Goal: Information Seeking & Learning: Learn about a topic

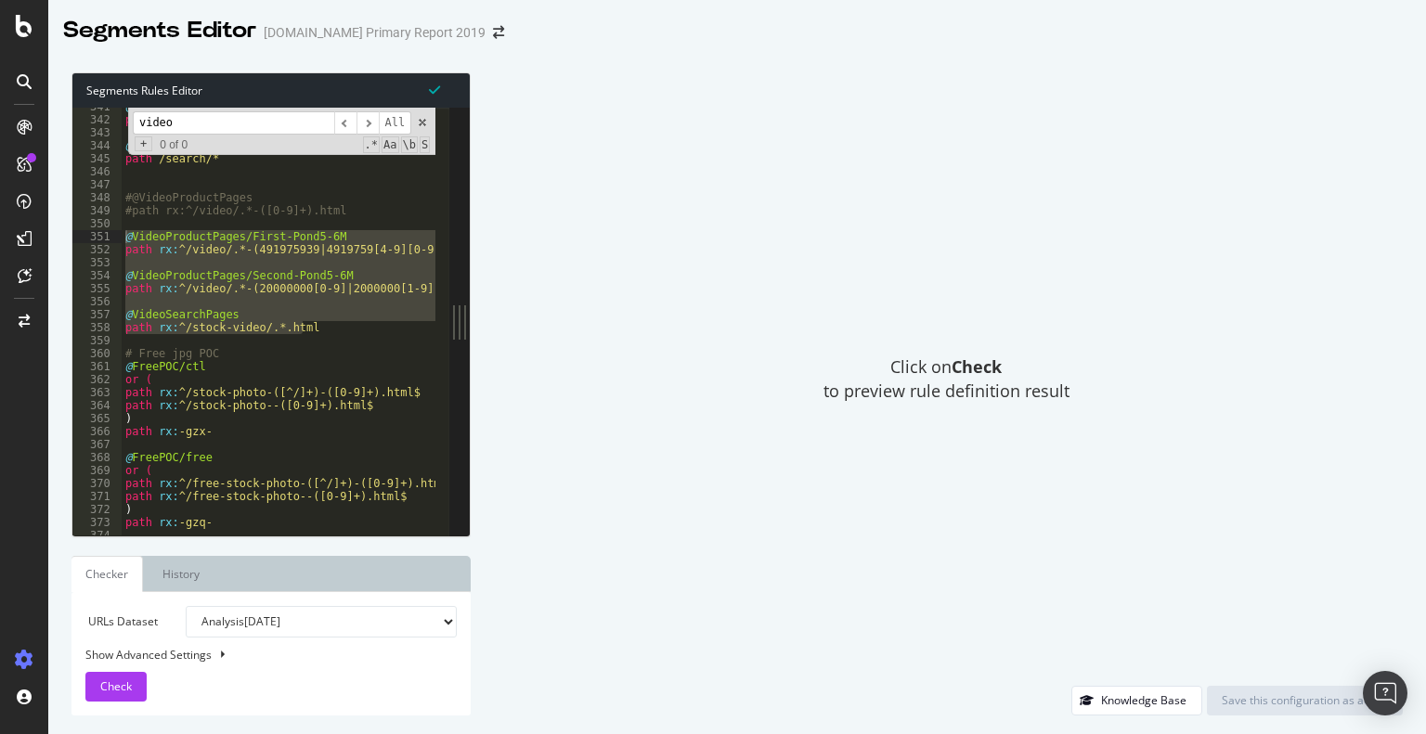
scroll to position [2527, 0]
click at [220, 253] on div "@ search/Uppercase path /Search/* @ search path /search/* #@VideoProductPages #…" at bounding box center [279, 322] width 314 height 428
type textarea "path rx:^/video/.*-(491975939|4919759[4-9][0-9]|49197[6-9][0-9]{3}|4919[89][0-9…"
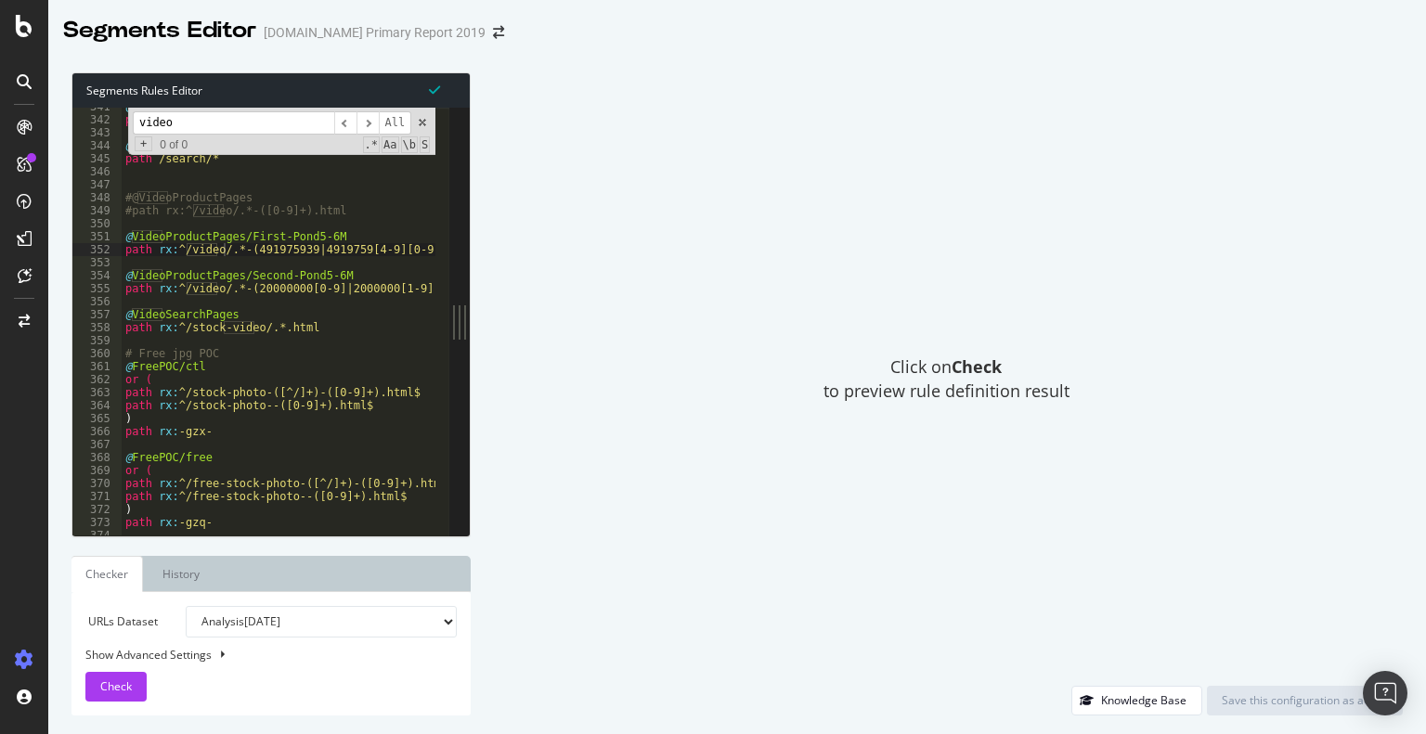
drag, startPoint x: 183, startPoint y: 124, endPoint x: 71, endPoint y: 116, distance: 111.7
click at [72, 116] on div "path rx:^/video/.*-(491975939|4919759[4-9][0-9]|49197[6-9][0-9]{3}|4919[89][0-9…" at bounding box center [260, 322] width 377 height 428
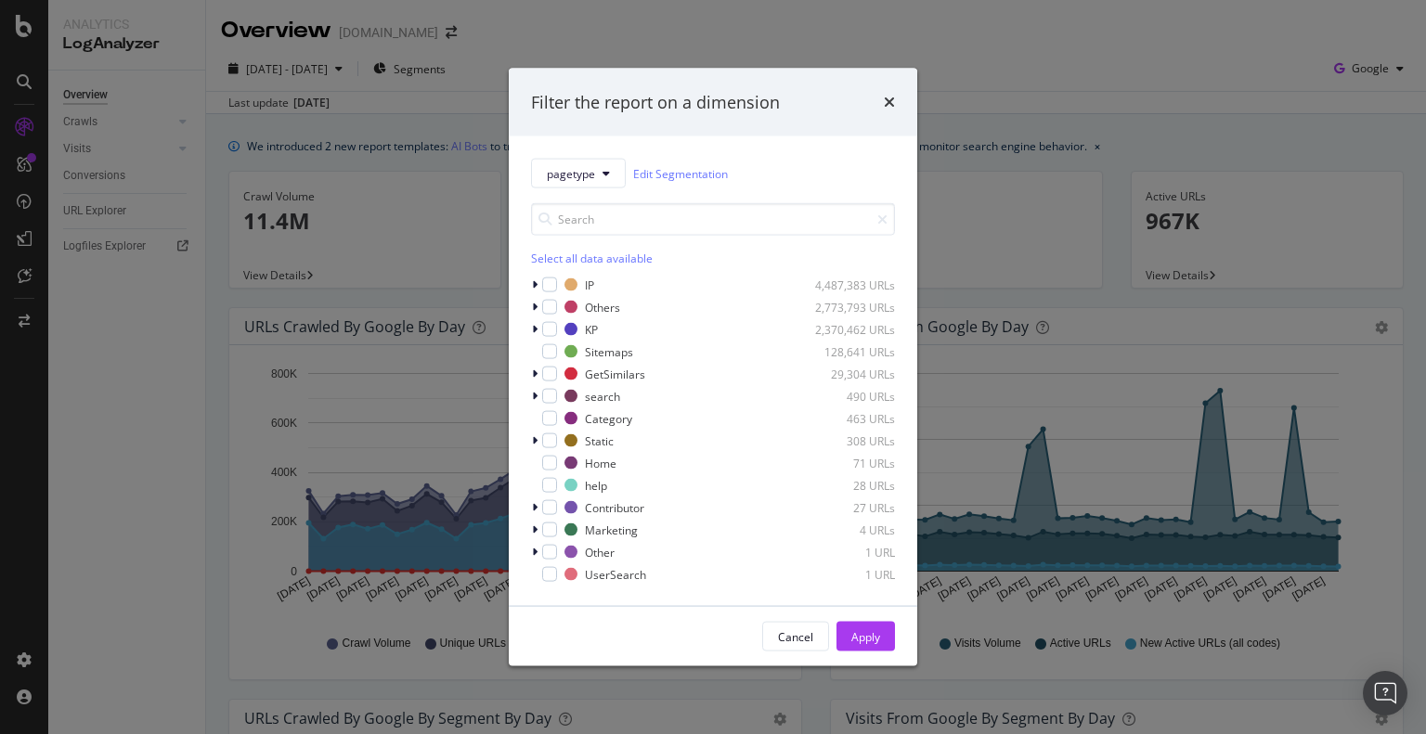
click at [901, 97] on div "Filter the report on a dimension" at bounding box center [713, 102] width 408 height 69
click at [891, 105] on icon "times" at bounding box center [889, 102] width 11 height 15
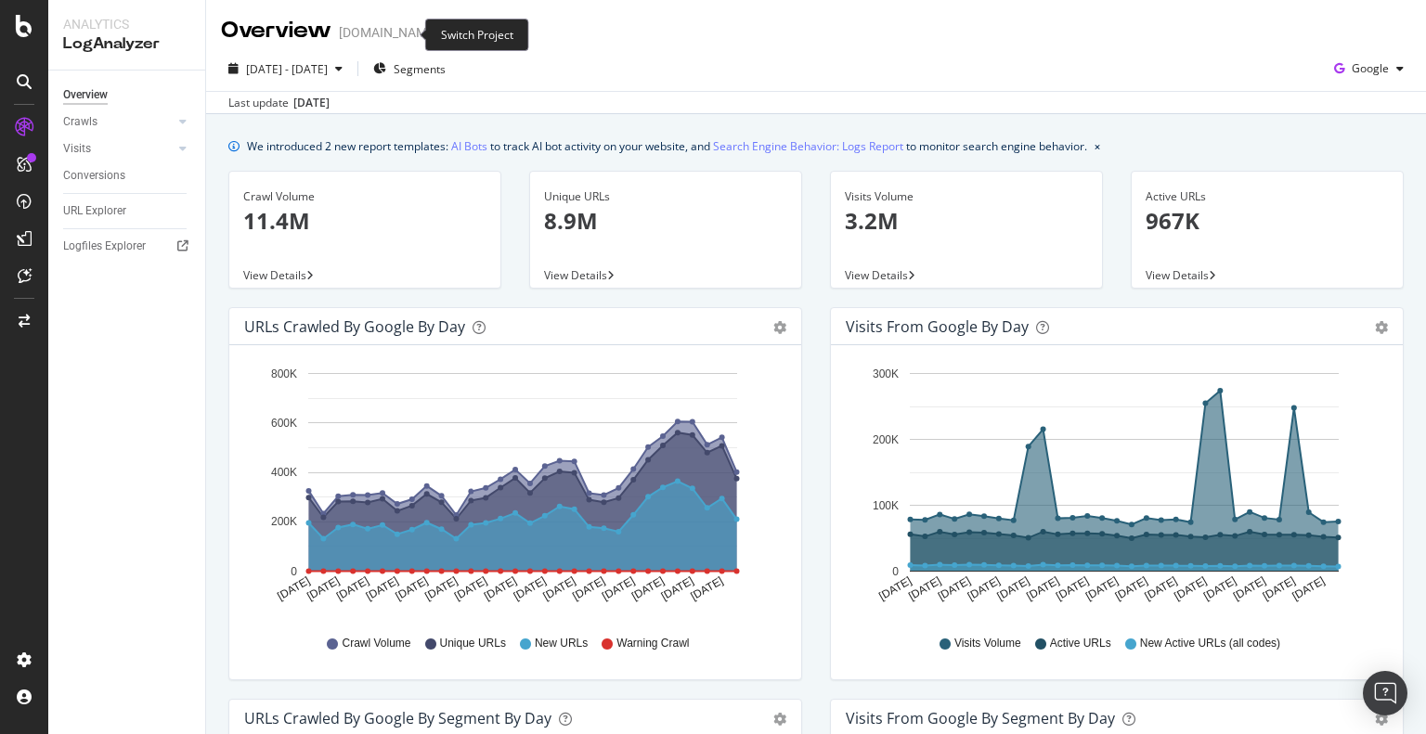
click at [445, 35] on icon "arrow-right-arrow-left" at bounding box center [450, 32] width 11 height 13
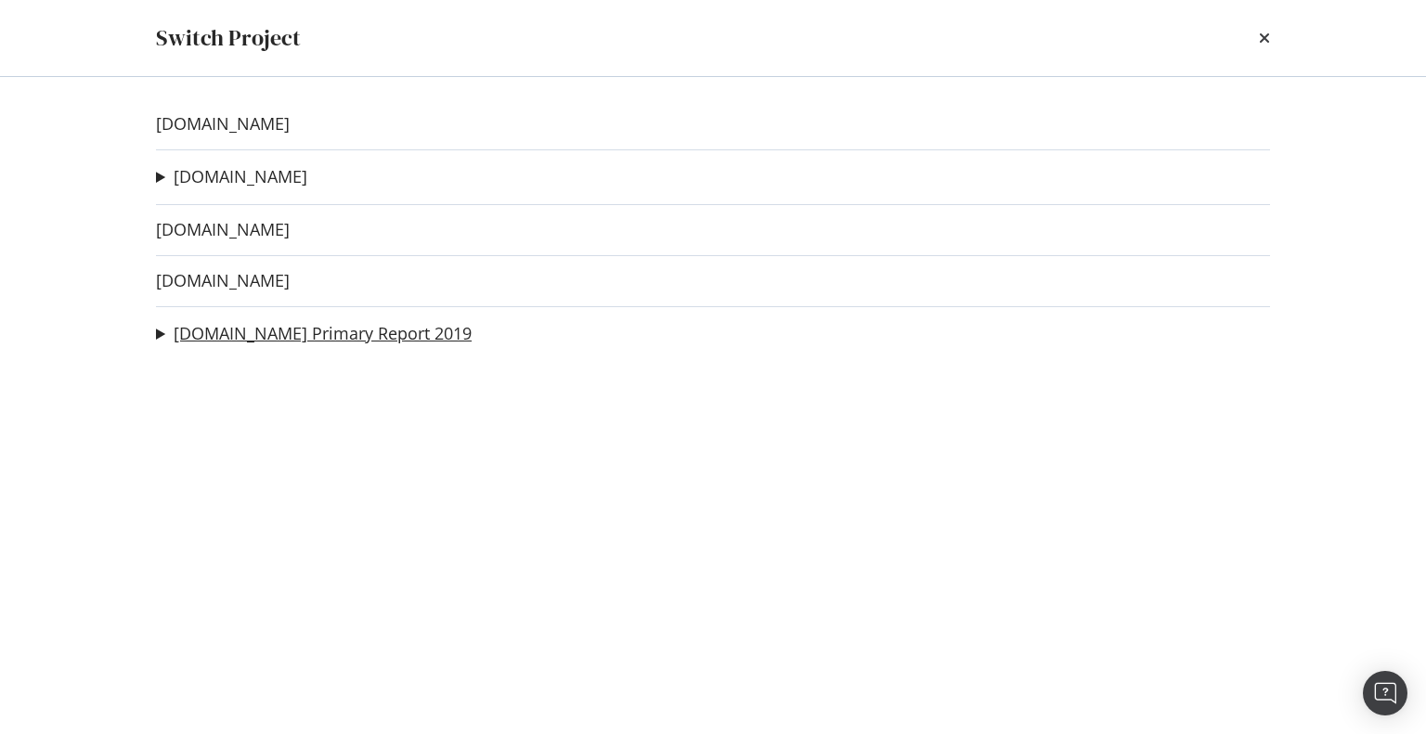
click at [275, 325] on link "[DOMAIN_NAME] Primary Report 2019" at bounding box center [323, 333] width 298 height 19
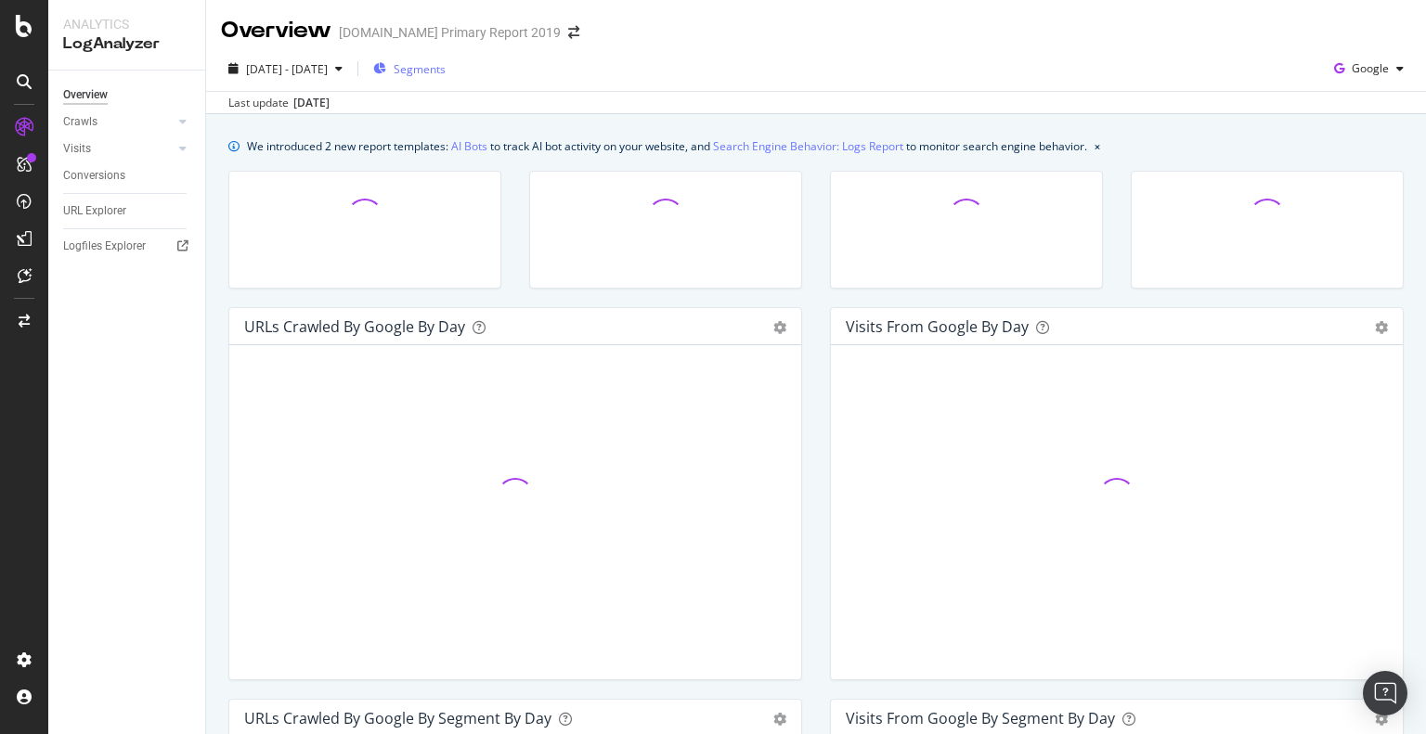
click at [445, 73] on span "Segments" at bounding box center [420, 69] width 52 height 16
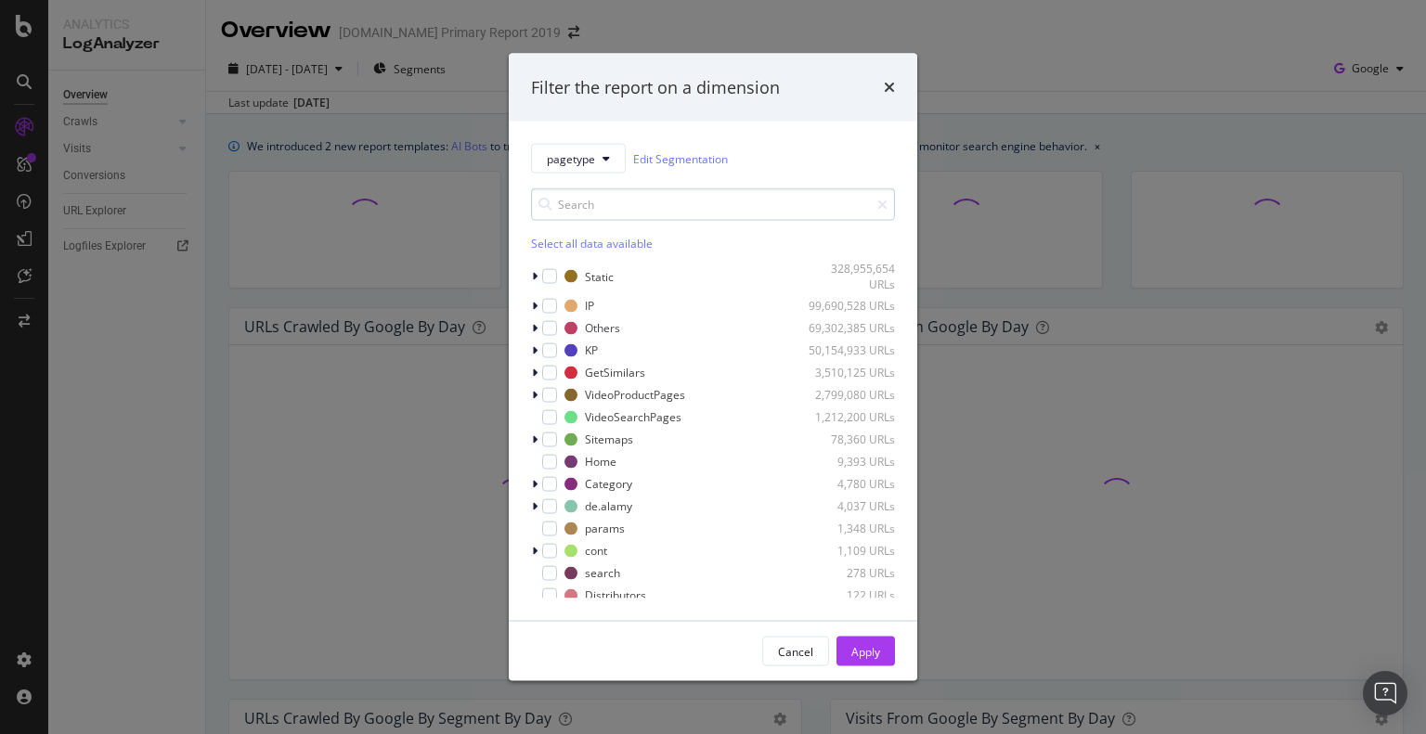
click at [573, 209] on input "modal" at bounding box center [713, 204] width 364 height 32
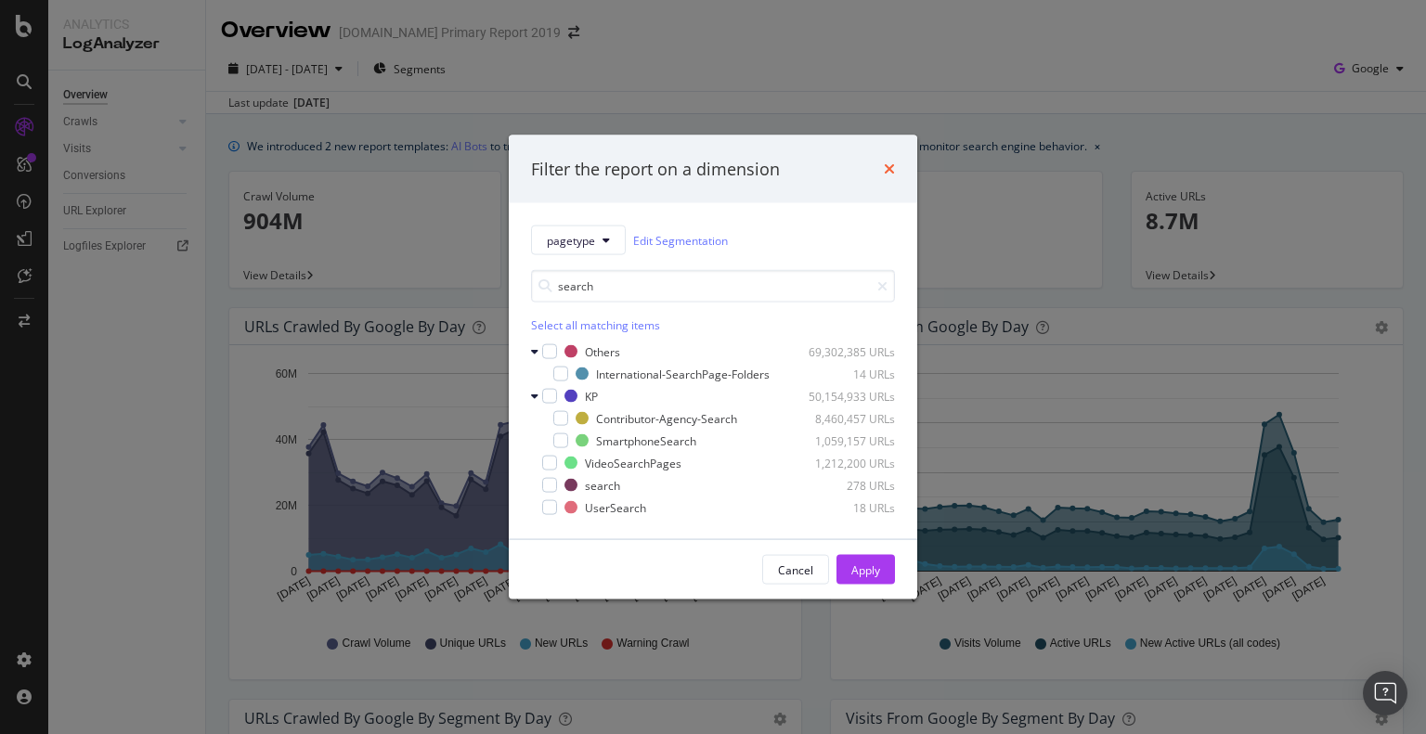
type input "search"
click at [890, 165] on icon "times" at bounding box center [889, 168] width 11 height 15
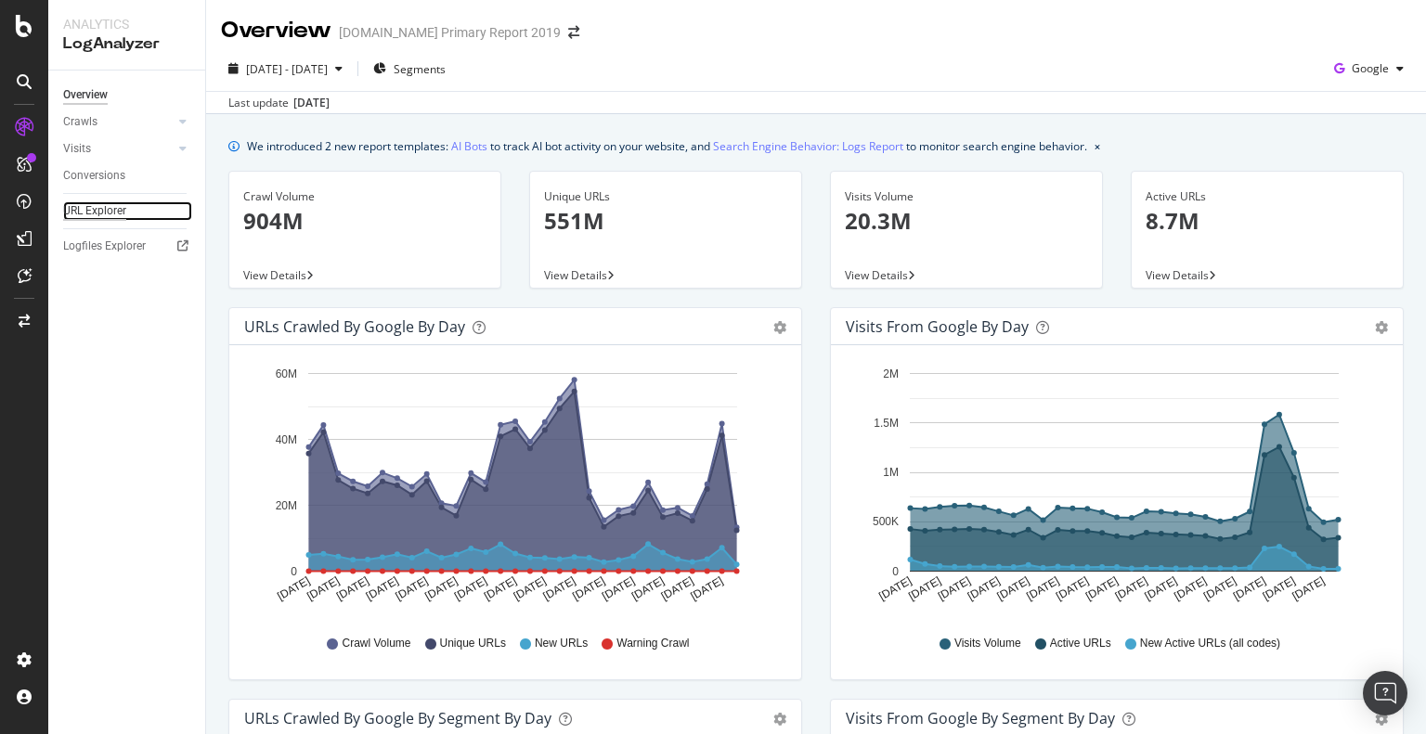
click at [115, 214] on div "URL Explorer" at bounding box center [94, 210] width 63 height 19
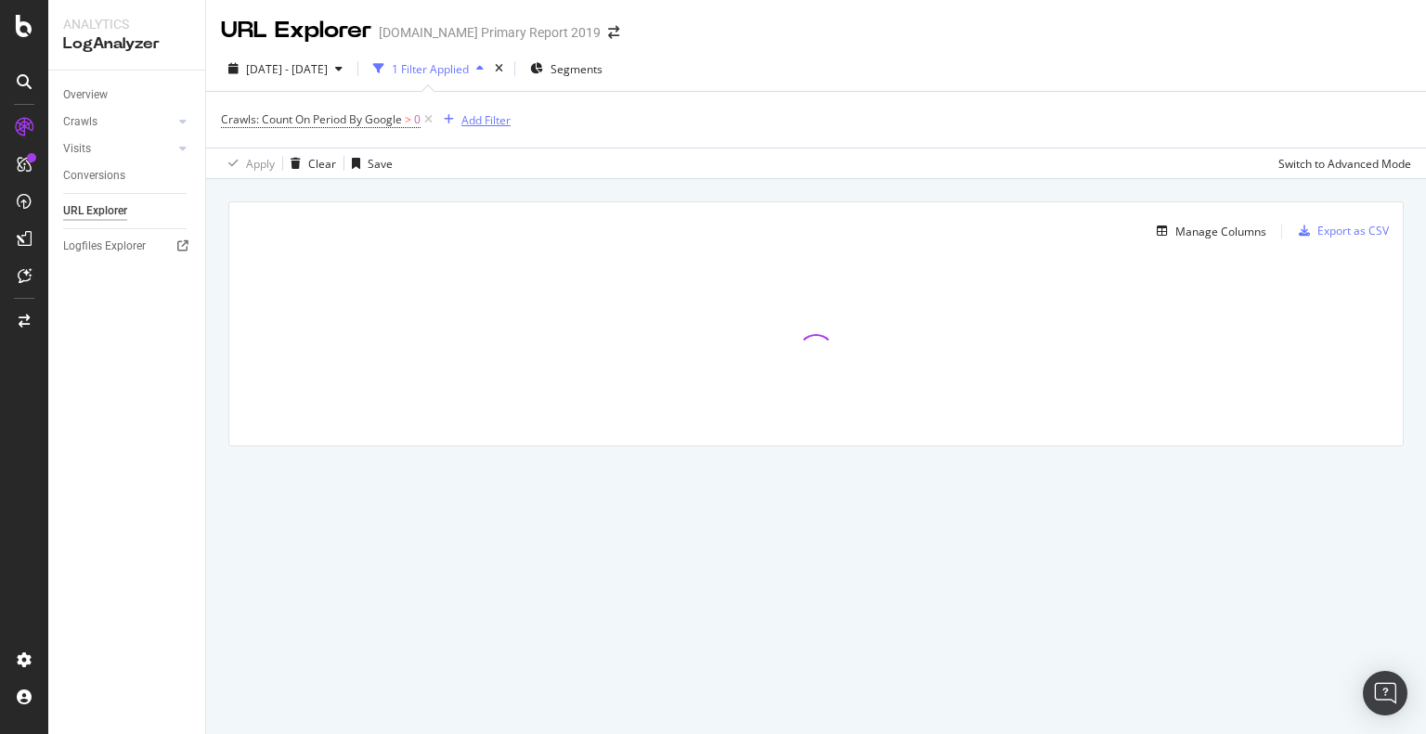
click at [476, 119] on div "Add Filter" at bounding box center [485, 120] width 49 height 16
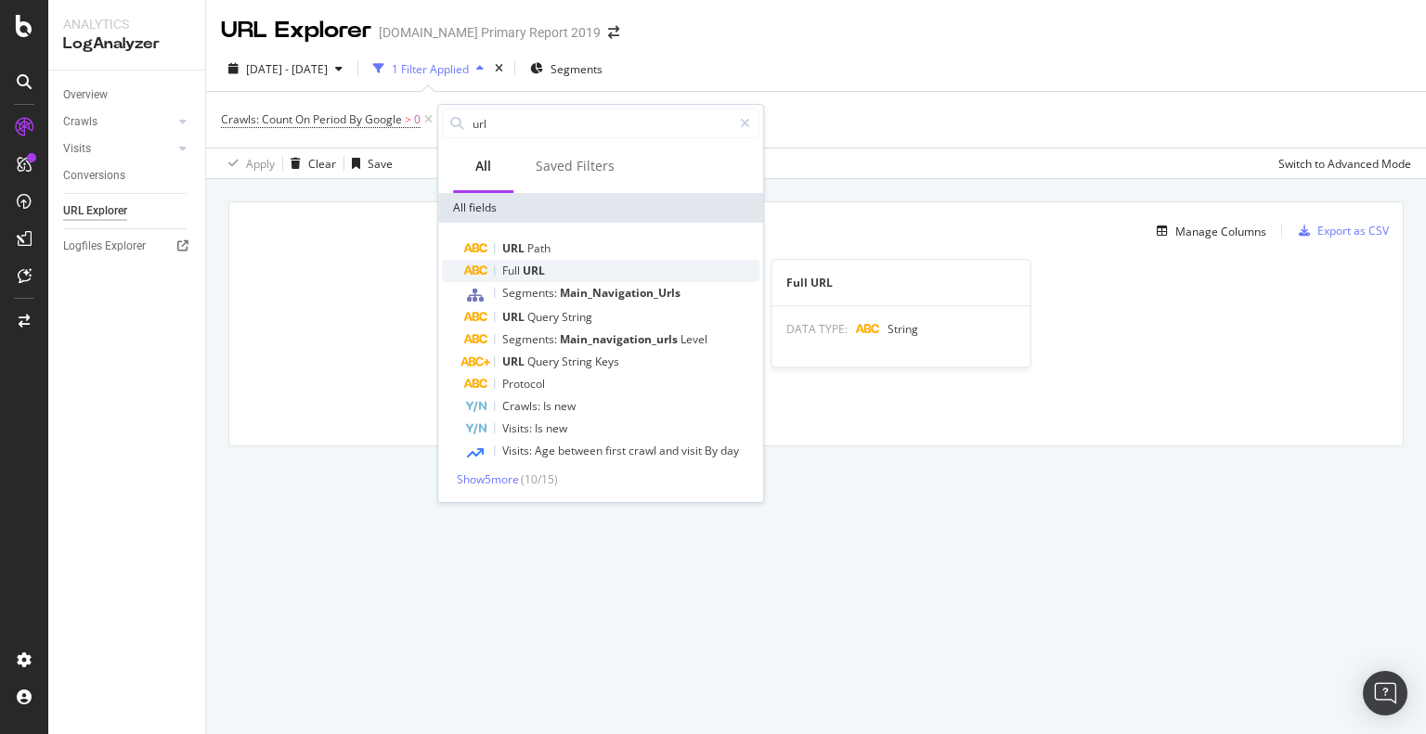
type input "url"
click at [534, 269] on span "URL" at bounding box center [534, 271] width 22 height 16
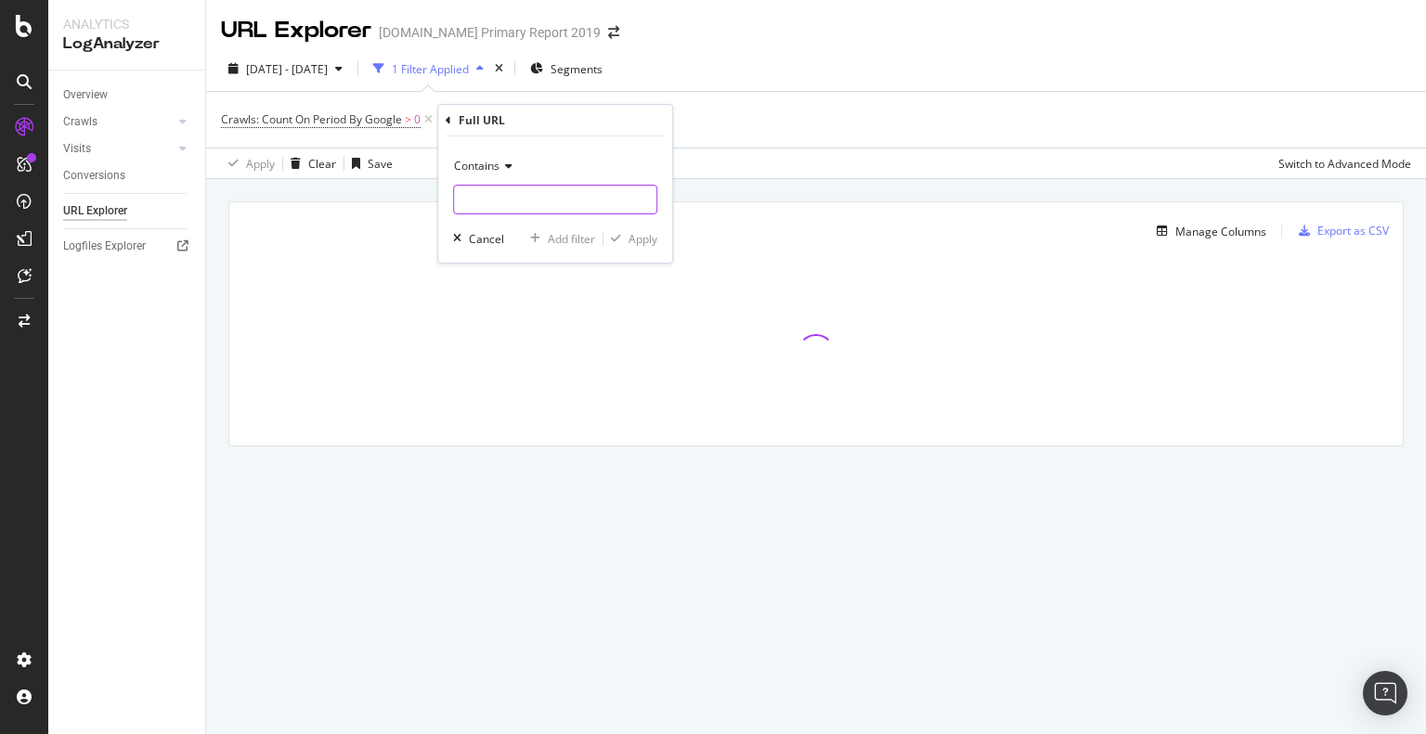
click at [509, 199] on input "text" at bounding box center [555, 200] width 202 height 30
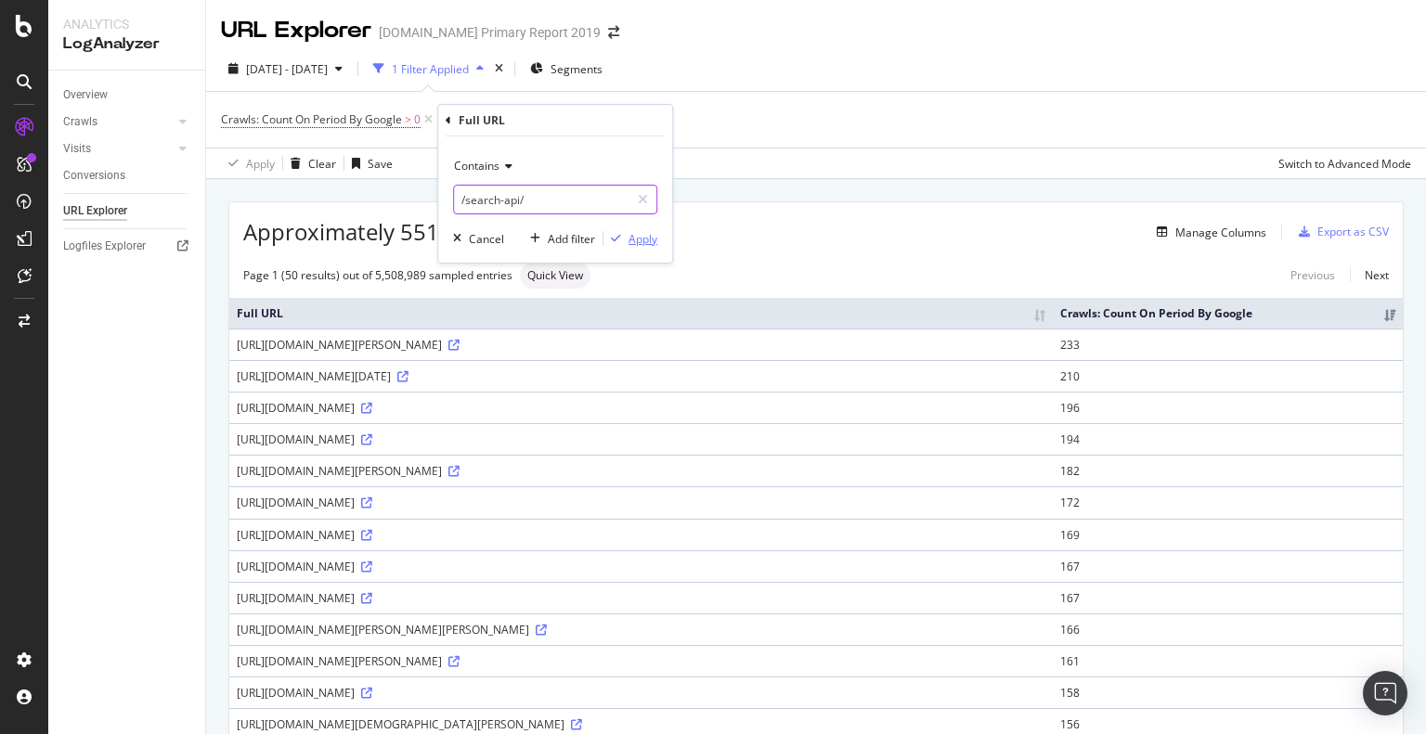
type input "/search-api/"
click at [643, 239] on div "Apply" at bounding box center [642, 239] width 29 height 16
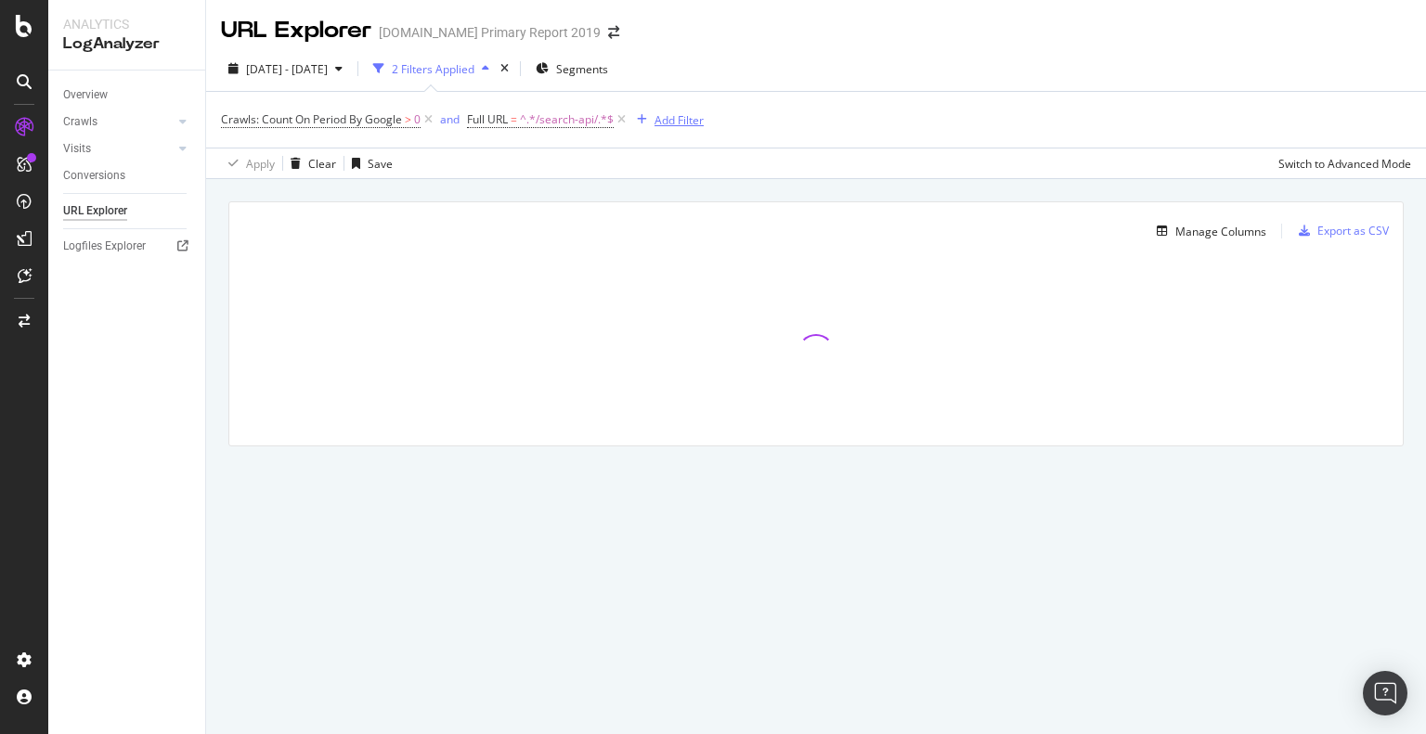
click at [670, 119] on div "Add Filter" at bounding box center [678, 120] width 49 height 16
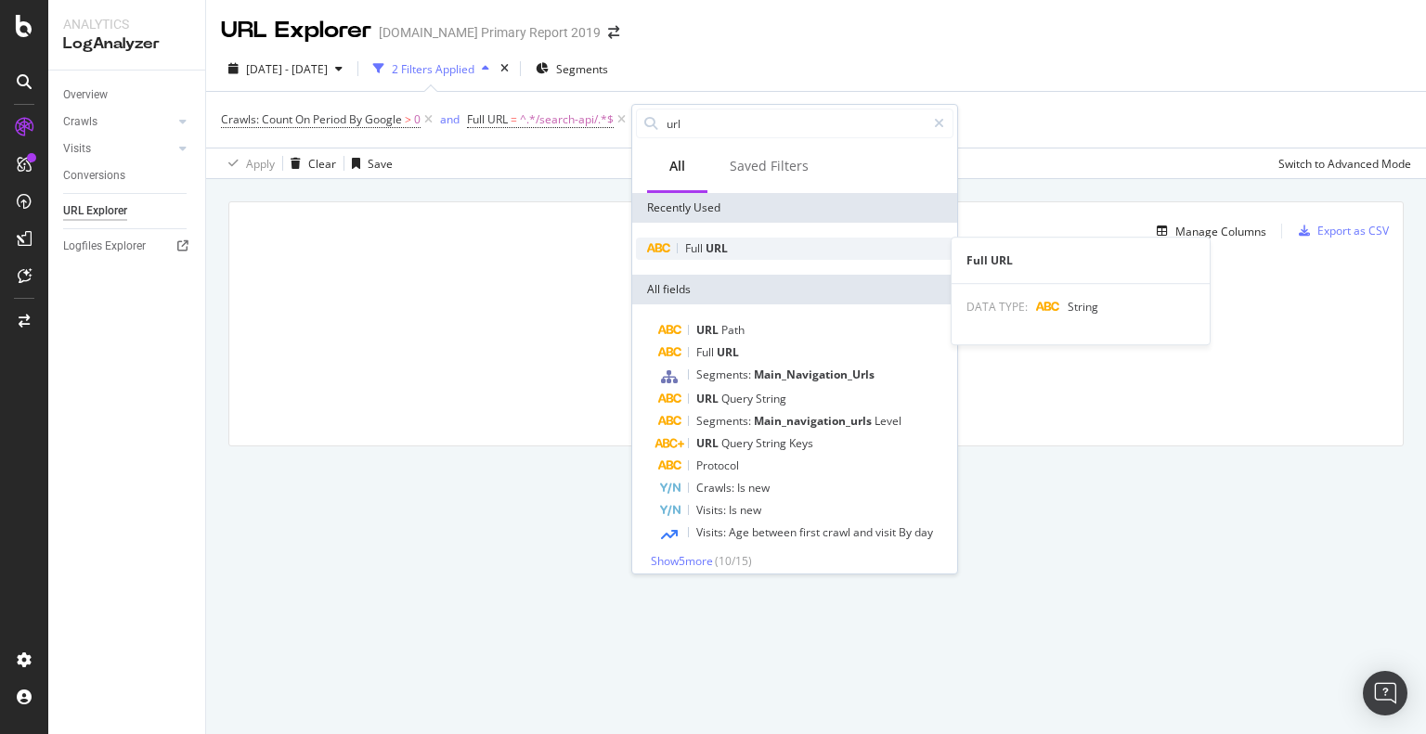
click at [710, 244] on span "URL" at bounding box center [716, 248] width 22 height 16
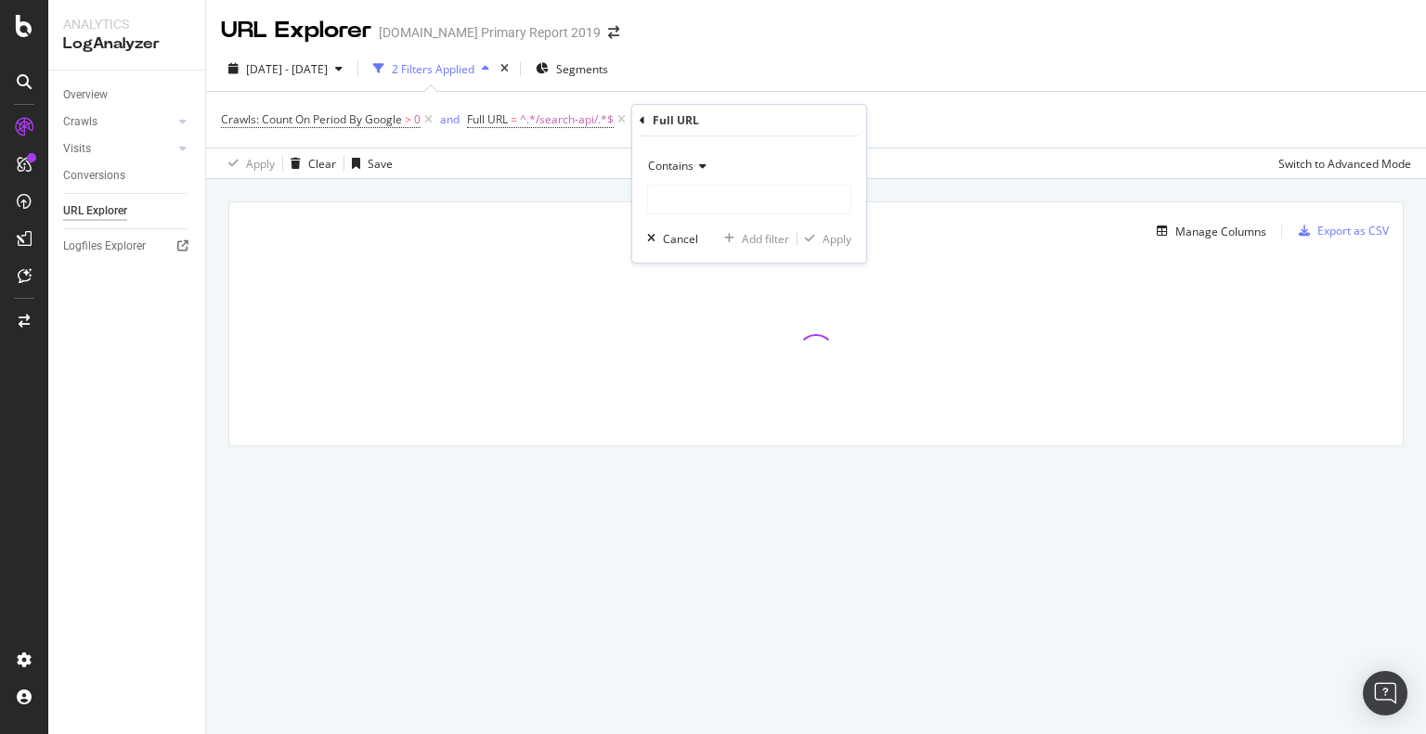
click at [701, 168] on icon at bounding box center [699, 166] width 13 height 11
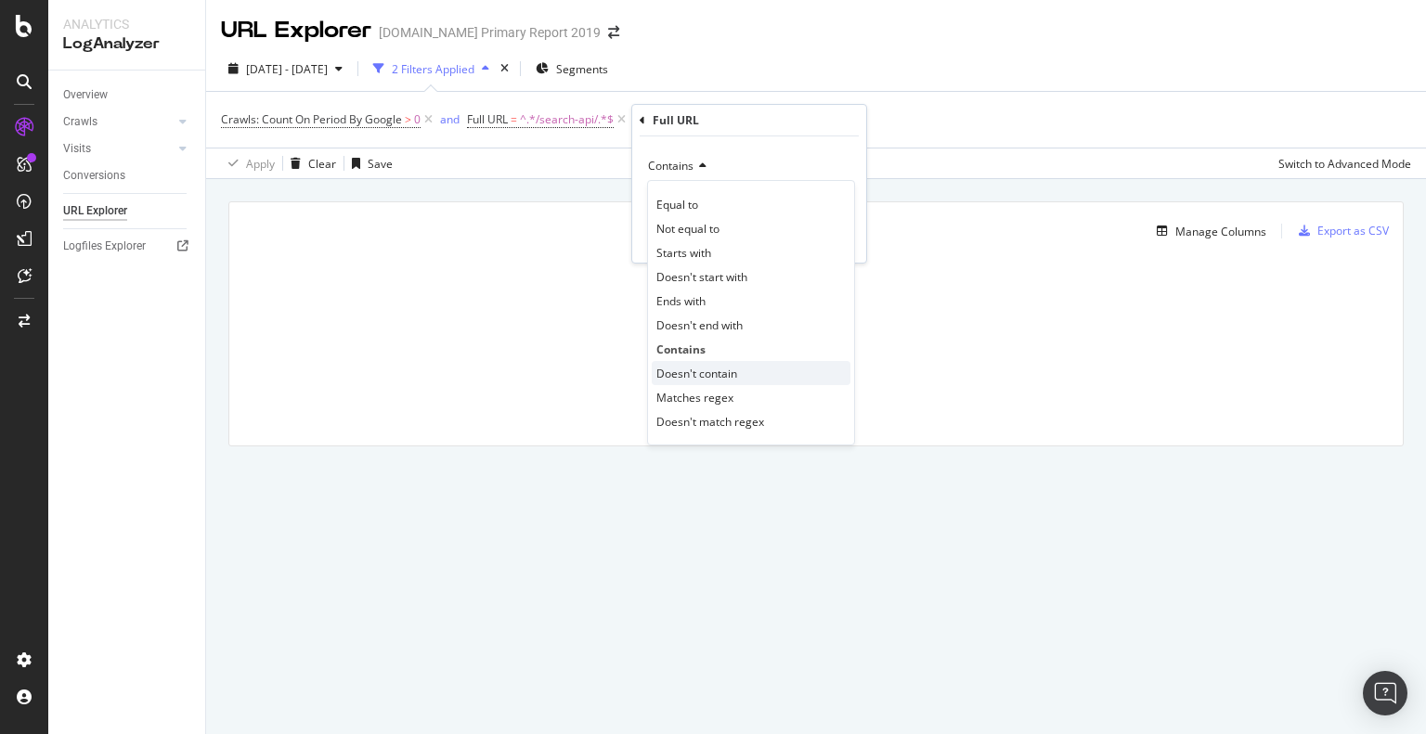
click at [699, 372] on span "Doesn't contain" at bounding box center [696, 374] width 81 height 16
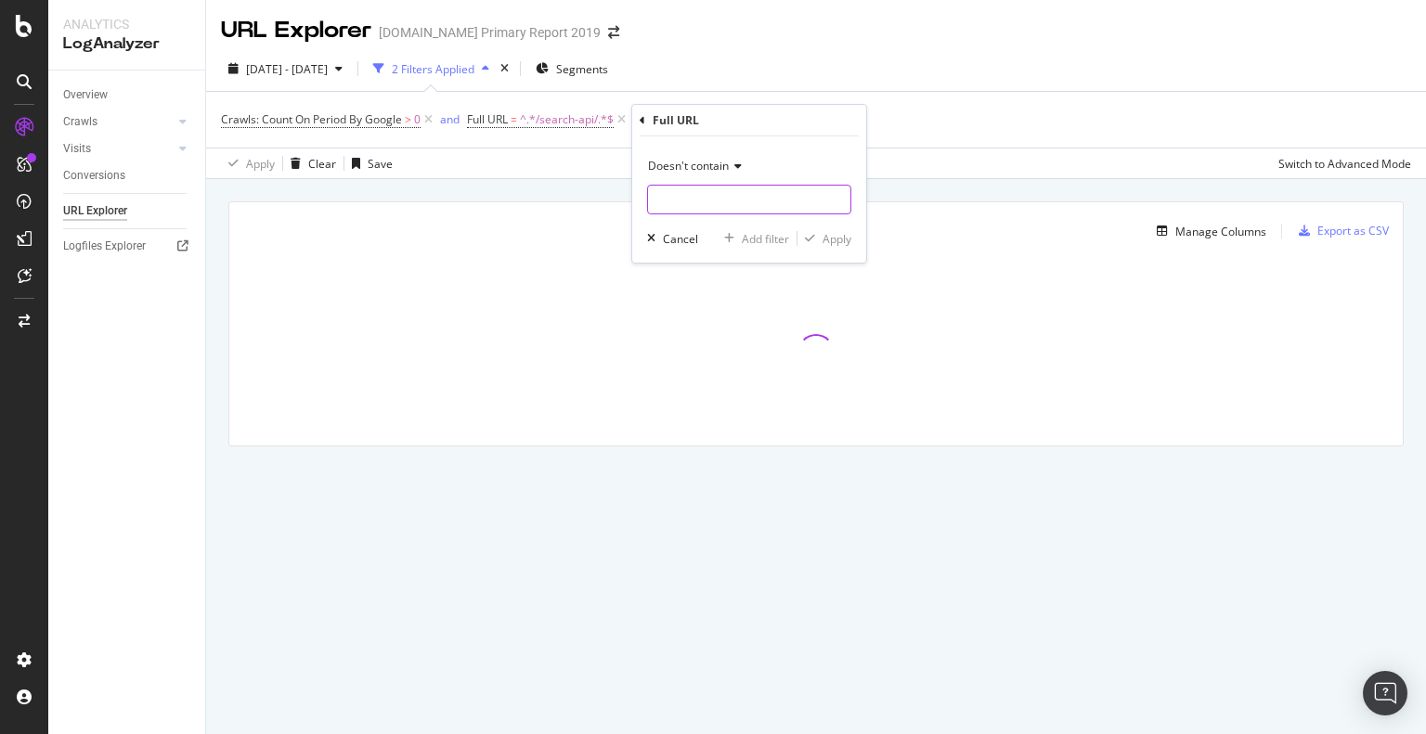
click at [679, 200] on input "text" at bounding box center [749, 200] width 202 height 30
type input "/v1/"
click at [825, 231] on div "Apply" at bounding box center [836, 239] width 29 height 16
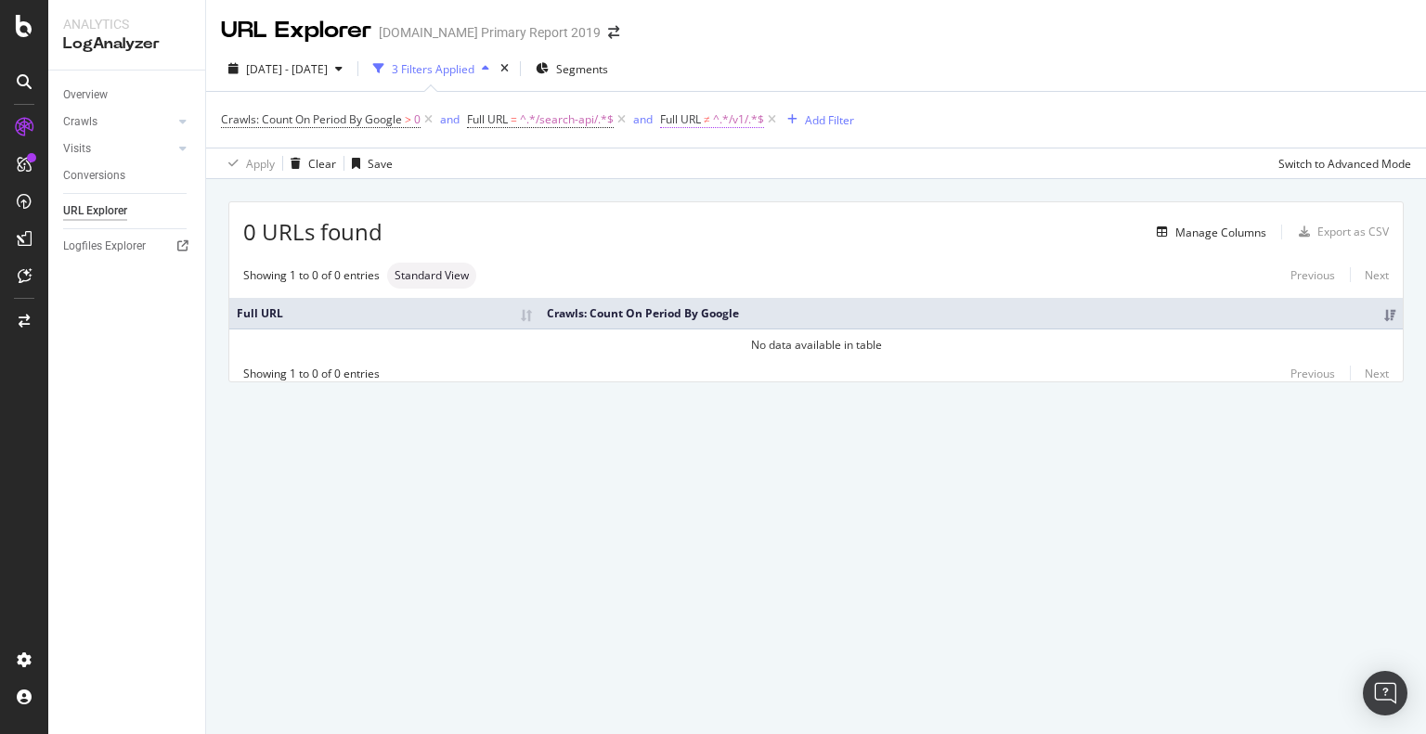
click at [691, 122] on span "Full URL" at bounding box center [680, 119] width 41 height 16
click at [724, 475] on div "URL Explorer alamy.com Primary Report 2019 2025 Sep. 13th - Oct. 12th 3 Filters…" at bounding box center [816, 367] width 1220 height 734
click at [549, 119] on span "^.*/search-api/.*$" at bounding box center [567, 120] width 94 height 26
click at [575, 195] on input "/search-api/" at bounding box center [571, 197] width 175 height 30
paste input "text"
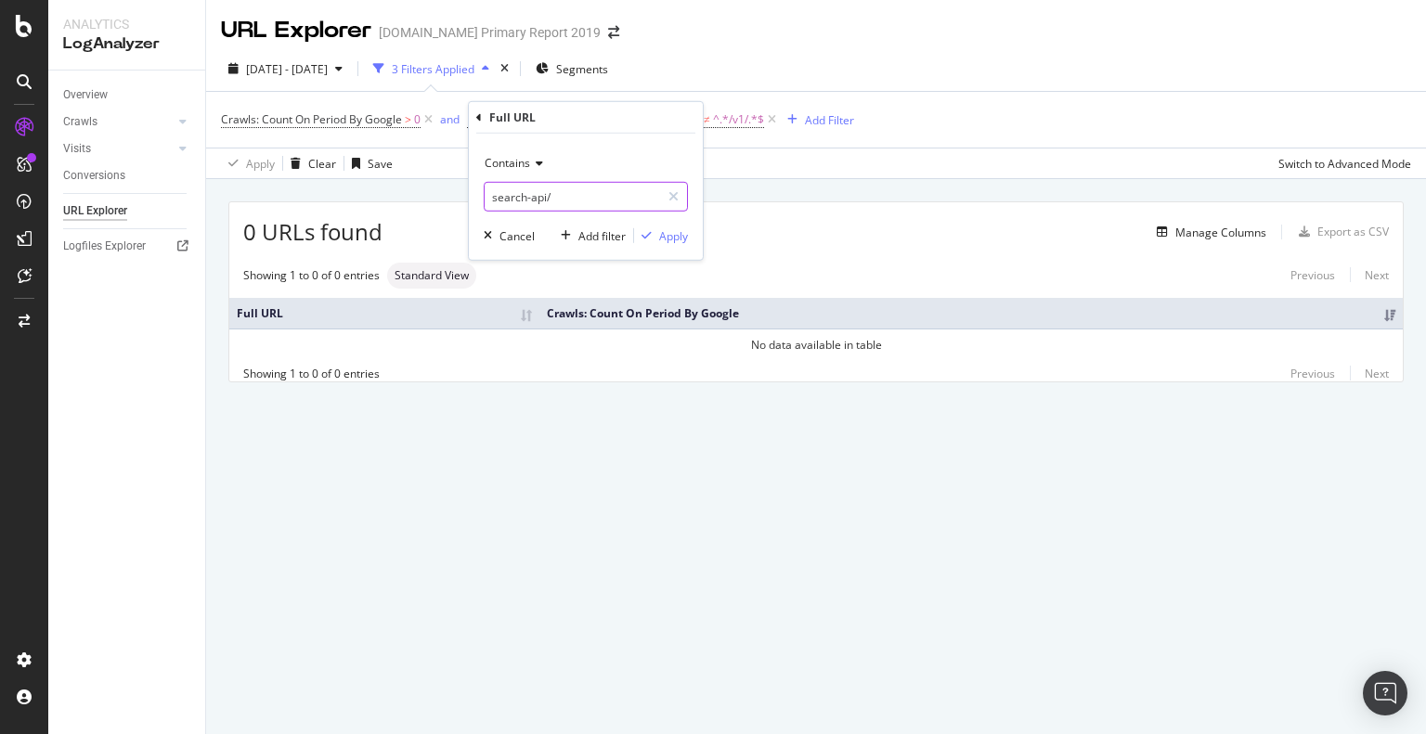
click at [493, 201] on input "search-api/" at bounding box center [571, 197] width 175 height 30
type input "/search-api/"
click at [670, 236] on div "Apply" at bounding box center [673, 235] width 29 height 16
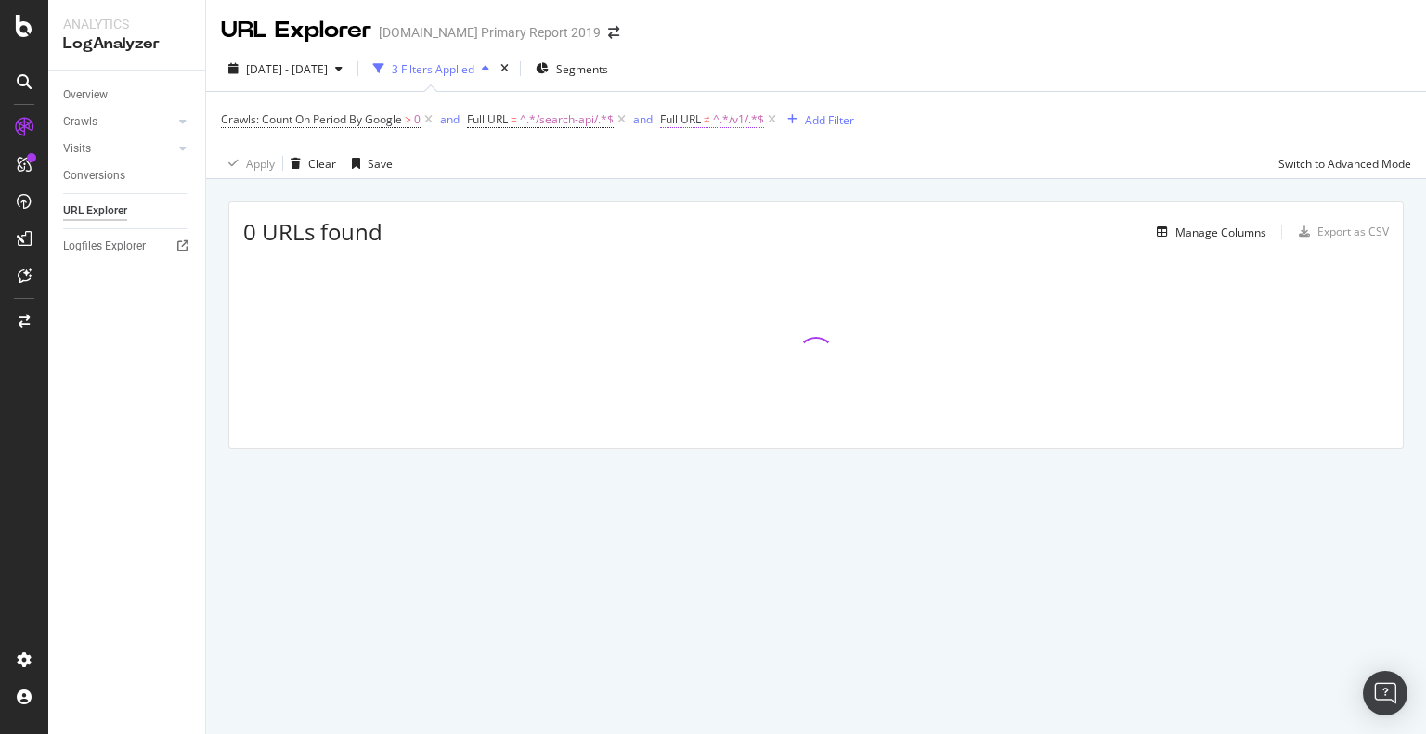
click at [732, 114] on span "^.*/v1/.*$" at bounding box center [738, 120] width 51 height 26
click at [709, 196] on input "/v1/" at bounding box center [765, 197] width 175 height 30
click at [859, 194] on div at bounding box center [867, 197] width 27 height 30
click at [696, 231] on div "Cancel" at bounding box center [710, 235] width 35 height 16
click at [770, 120] on icon at bounding box center [772, 119] width 16 height 19
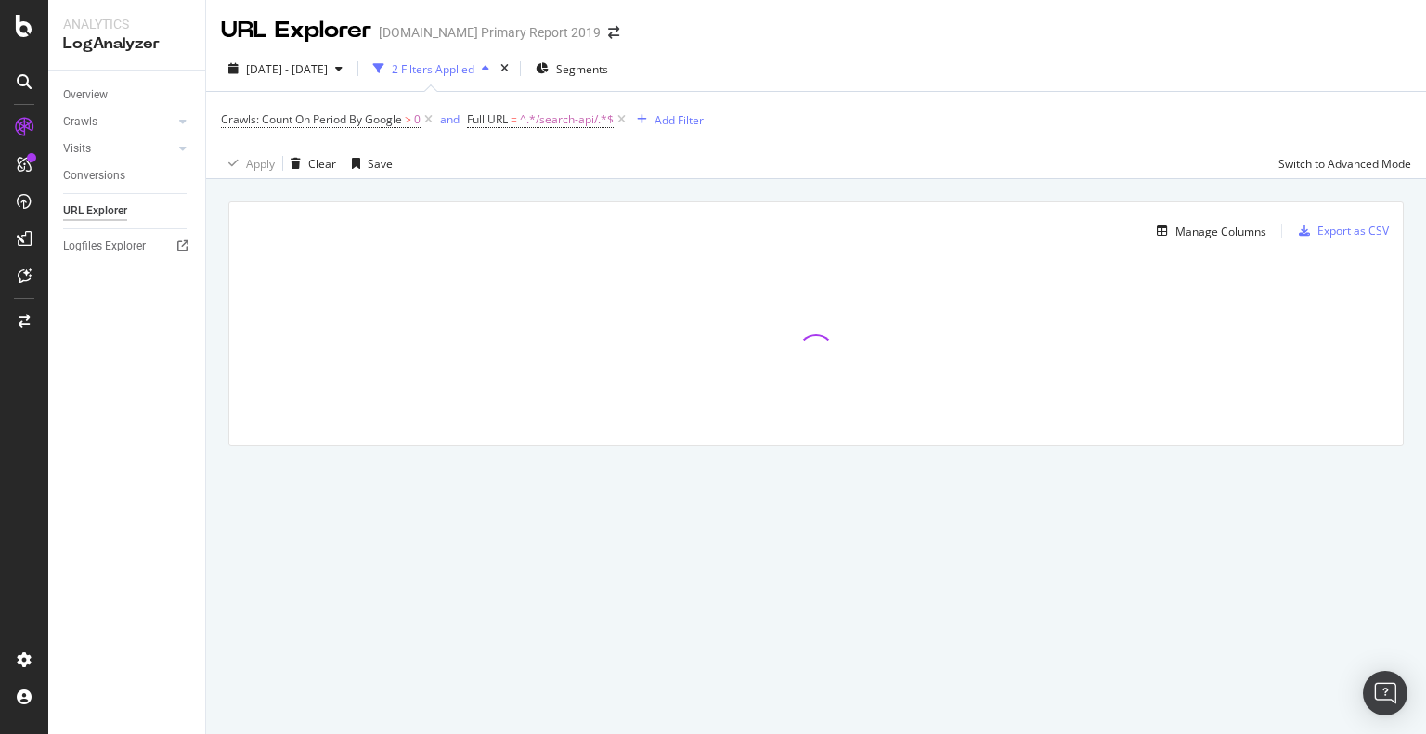
click at [791, 70] on div "2025 Sep. 13th - Oct. 12th 2 Filters Applied Segments" at bounding box center [816, 72] width 1220 height 37
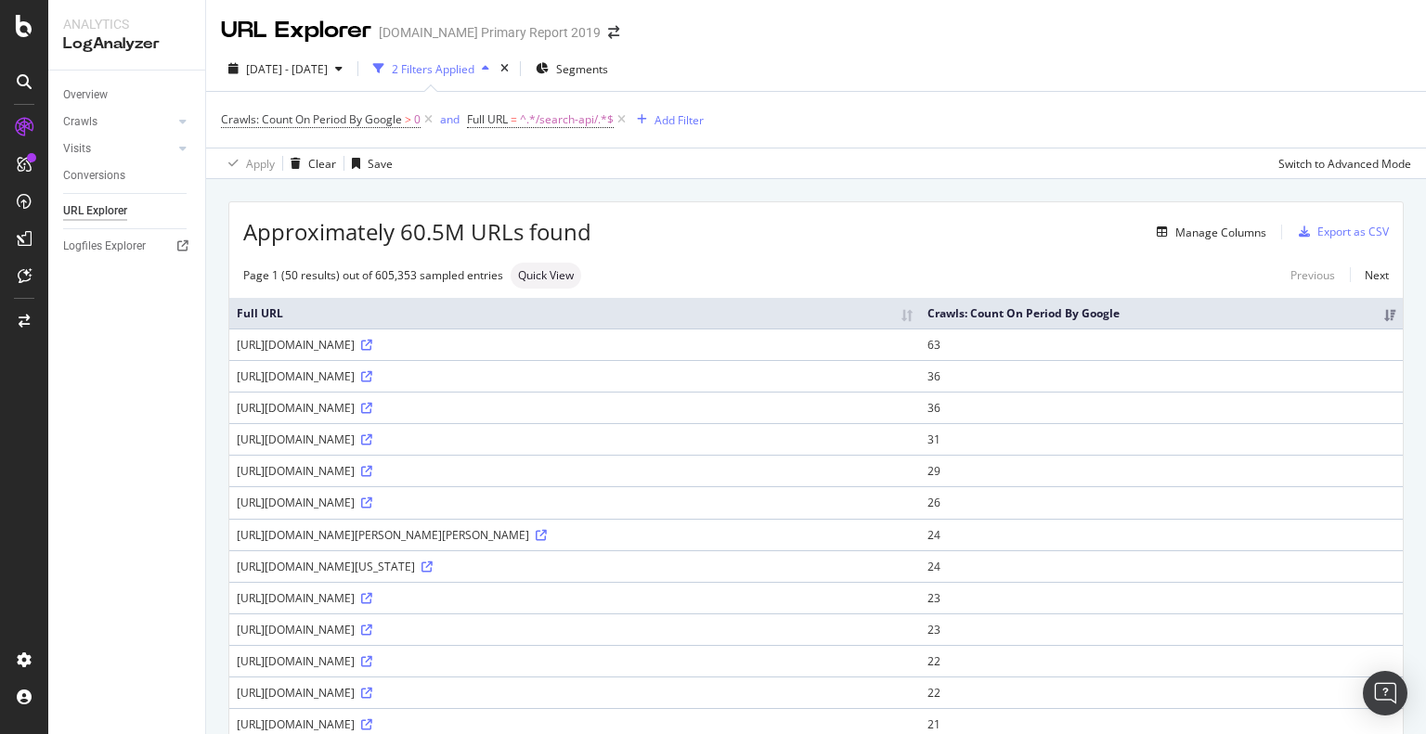
drag, startPoint x: 381, startPoint y: 363, endPoint x: 492, endPoint y: 499, distance: 175.5
click at [549, 353] on div "https://www.alamy.com/search-api/v1/search/?qt=rio+de+janeiro+brazil.&langcode=…" at bounding box center [575, 345] width 676 height 16
click at [341, 80] on div "2025 Sep. 13th - Oct. 12th" at bounding box center [285, 69] width 129 height 28
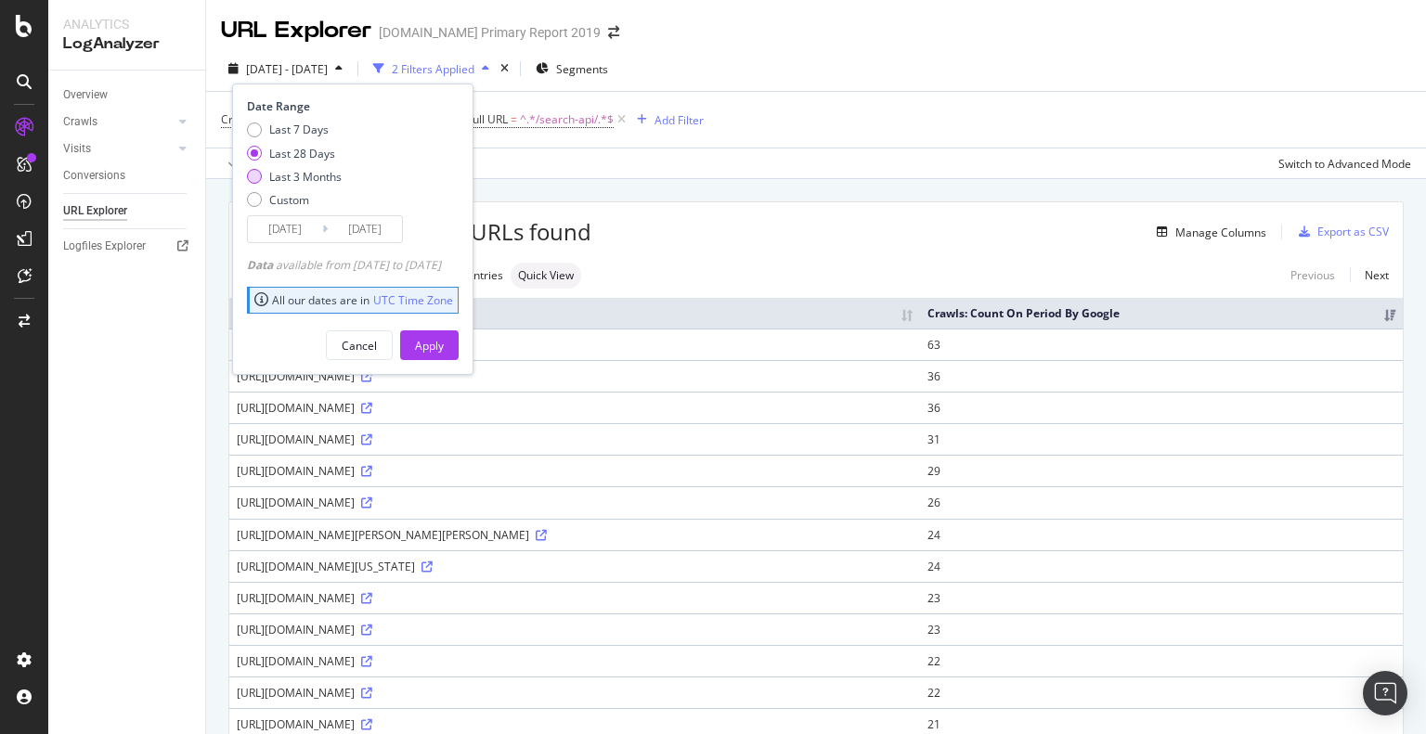
click at [256, 175] on div "Last 3 Months" at bounding box center [254, 176] width 15 height 15
click at [291, 224] on input "2025/07/13" at bounding box center [285, 229] width 74 height 26
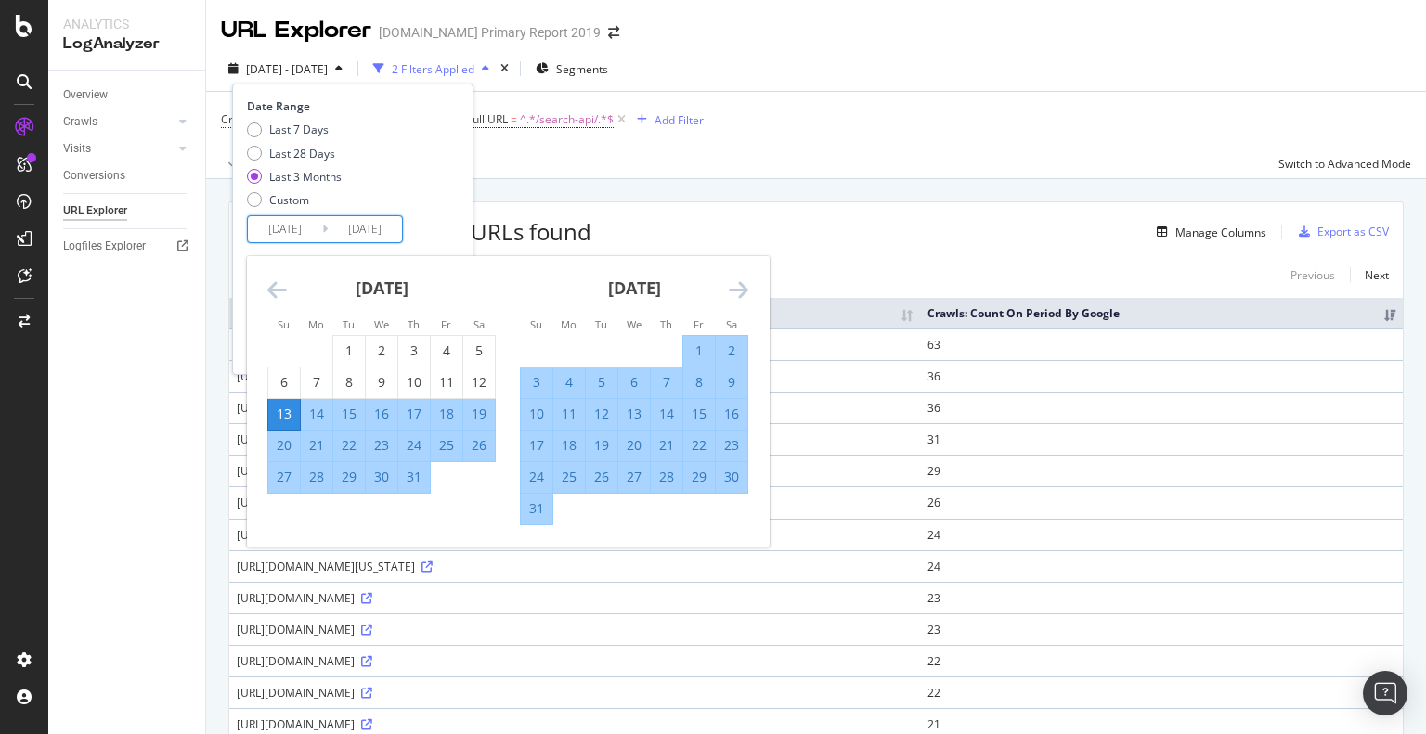
click at [274, 285] on icon "Move backward to switch to the previous month." at bounding box center [276, 289] width 19 height 22
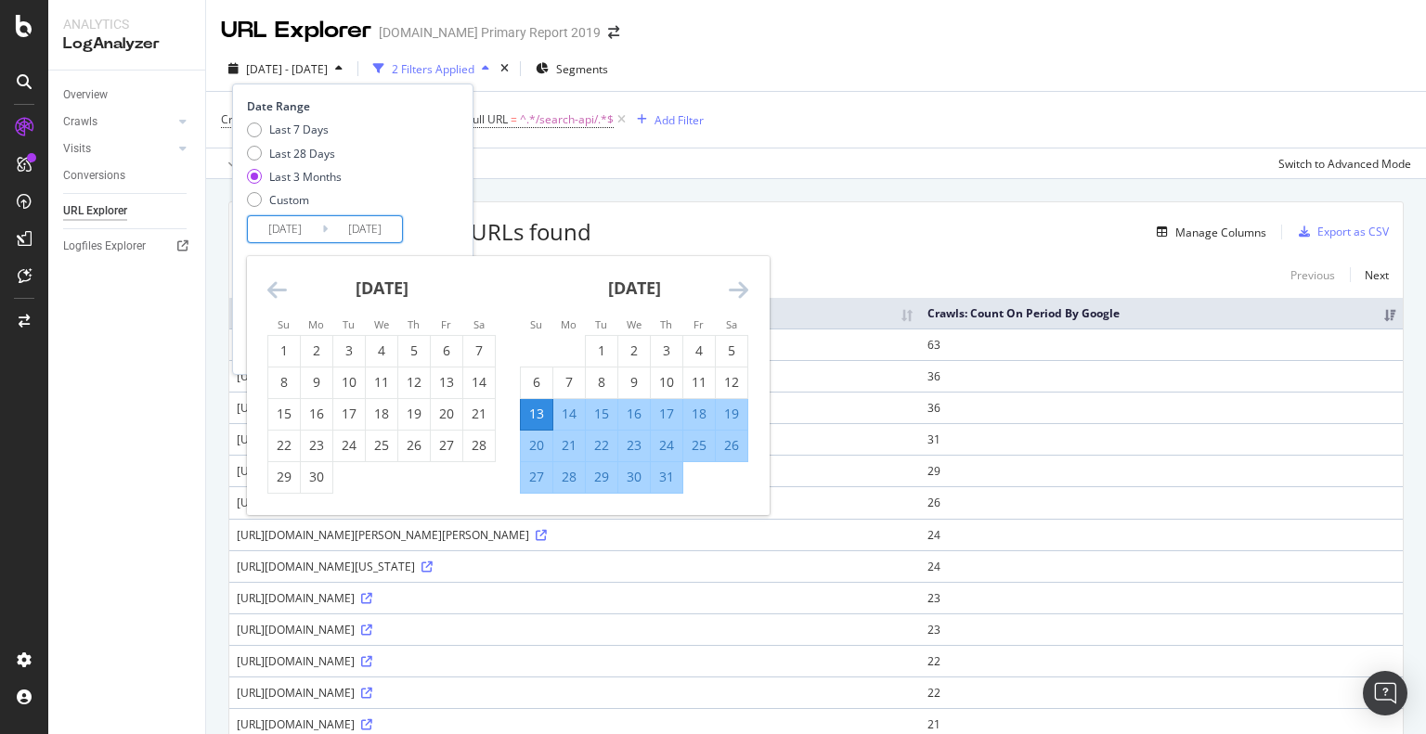
click at [274, 285] on icon "Move backward to switch to the previous month." at bounding box center [276, 289] width 19 height 22
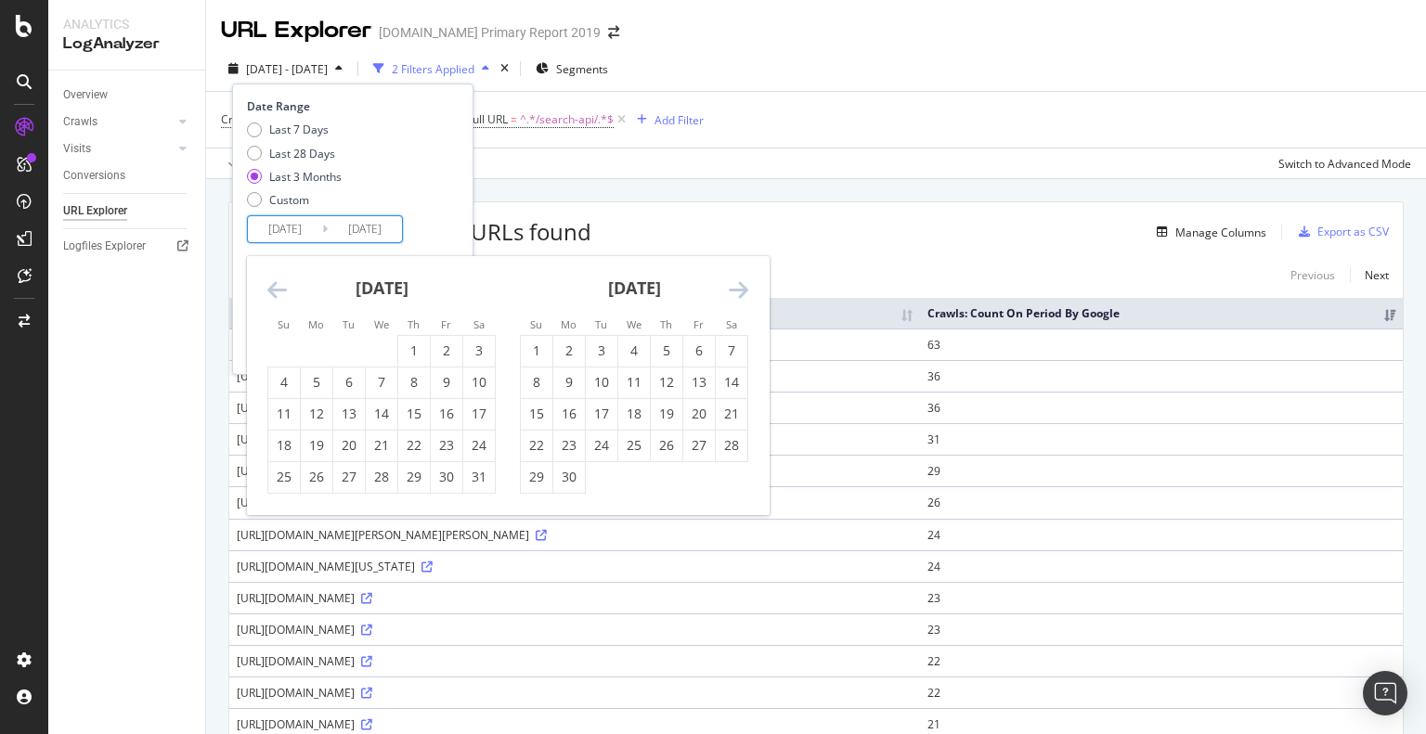
click at [274, 285] on icon "Move backward to switch to the previous month." at bounding box center [276, 289] width 19 height 22
click at [349, 351] on div "1" at bounding box center [349, 351] width 32 height 19
type input "2025/04/01"
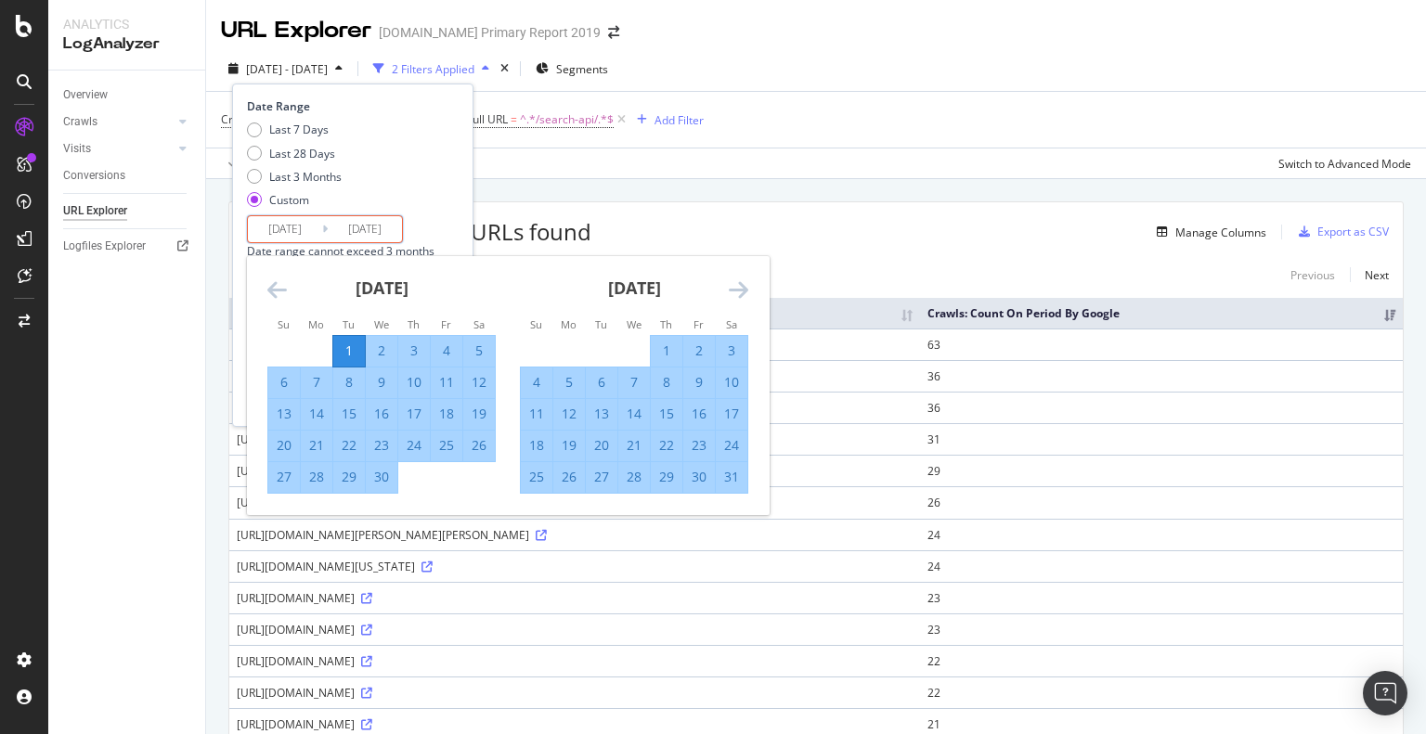
click at [389, 475] on div "30" at bounding box center [382, 477] width 32 height 19
type input "2025/04/30"
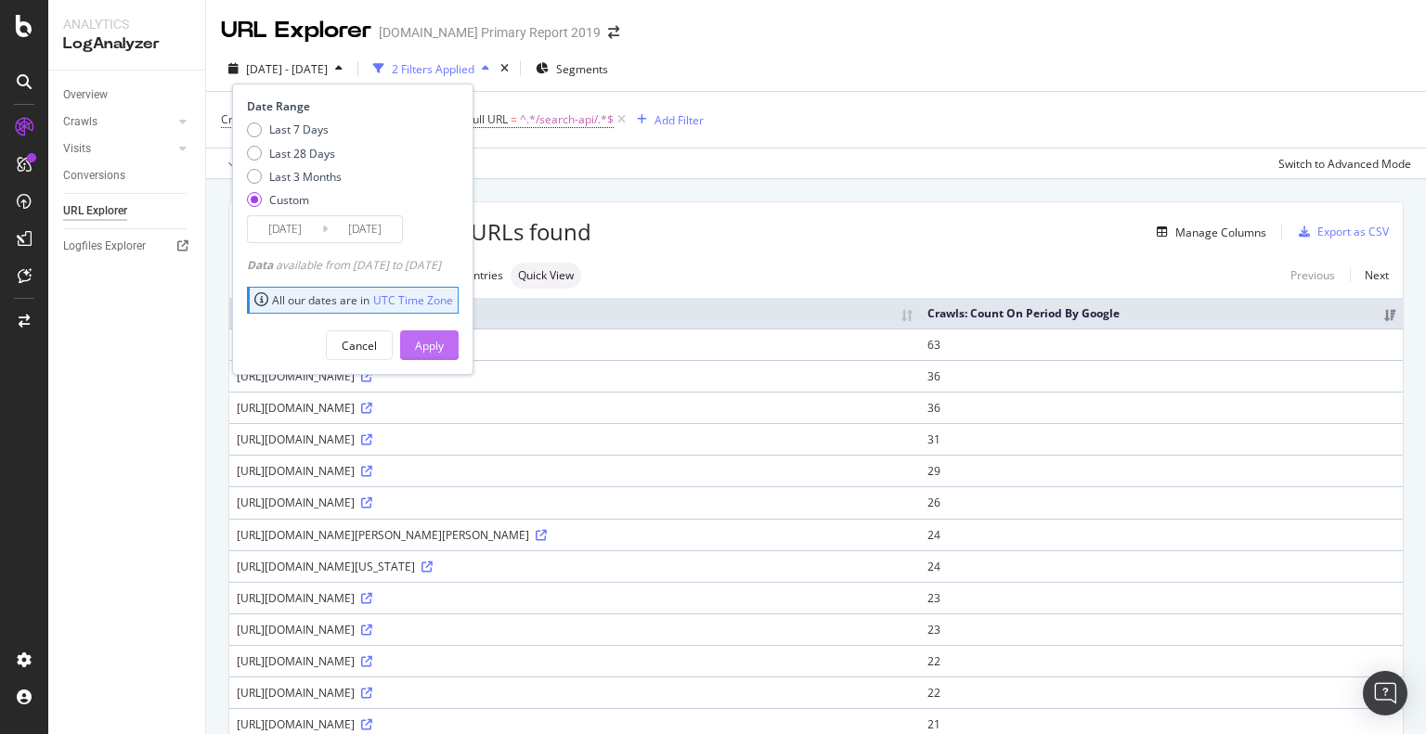
click at [444, 348] on div "Apply" at bounding box center [429, 346] width 29 height 16
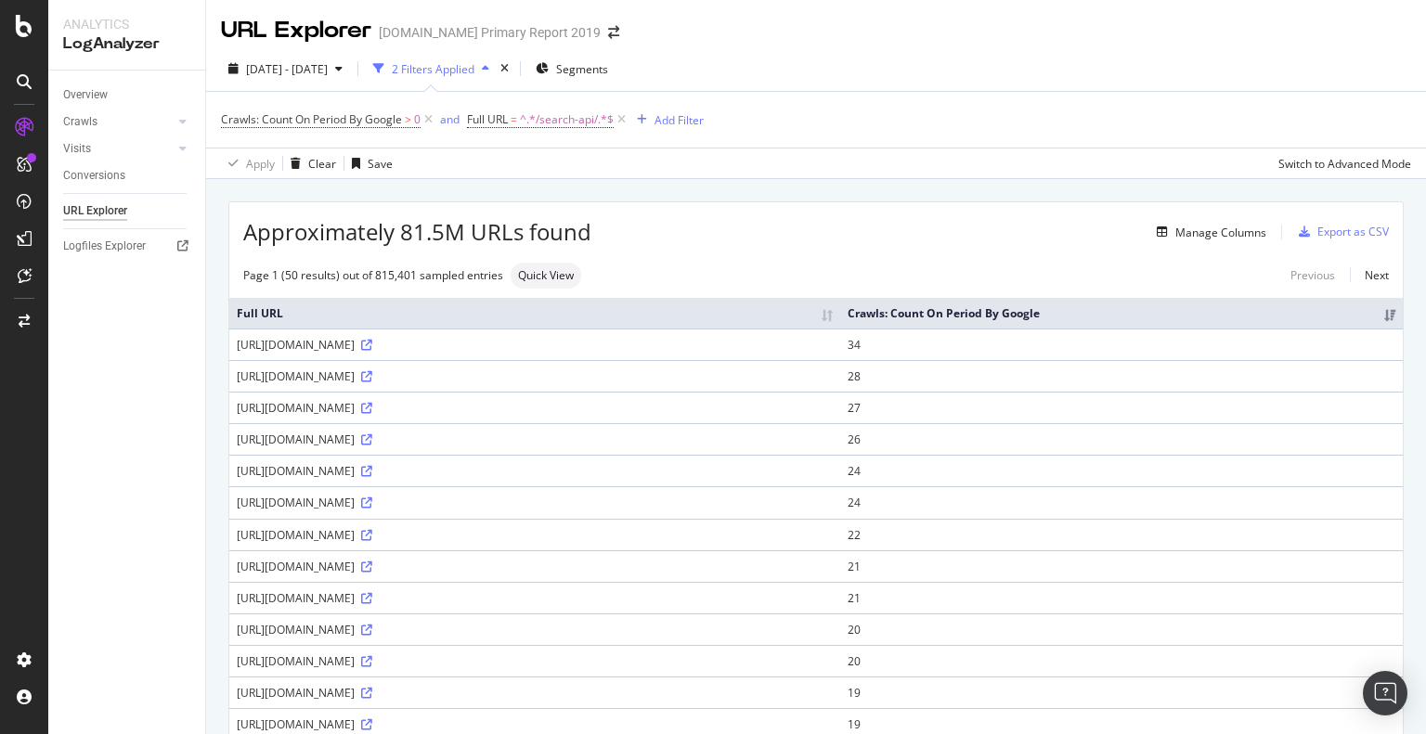
drag, startPoint x: 453, startPoint y: 363, endPoint x: 510, endPoint y: 363, distance: 56.6
click at [510, 353] on div "https://www.alamy.com/search-api/search/?qt=one+continuous+line+drawing&langcod…" at bounding box center [535, 345] width 596 height 16
click at [472, 423] on td "https://www.alamy.com/search-api/search/?qt=vom+einmaleins+zum+integral&langcod…" at bounding box center [534, 408] width 611 height 32
click at [96, 95] on div "Overview" at bounding box center [85, 94] width 45 height 19
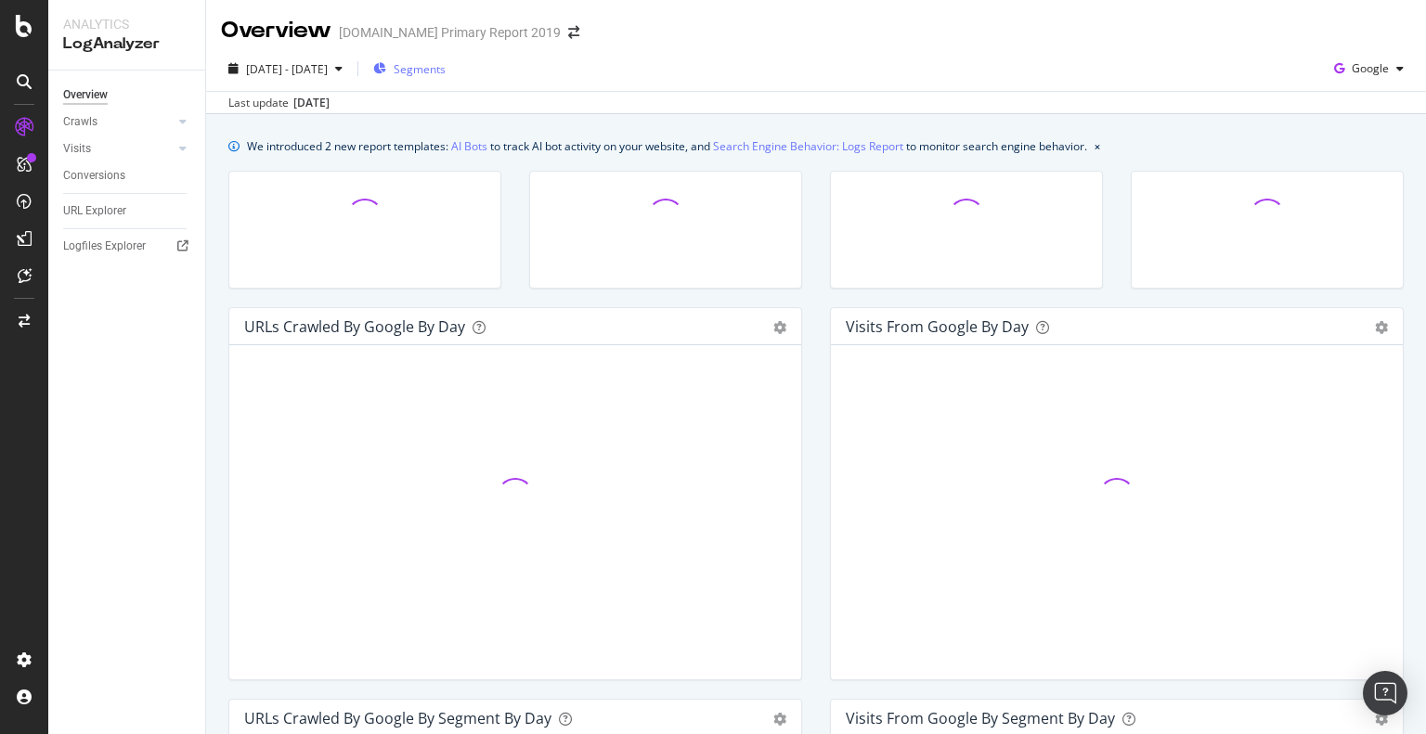
click at [445, 68] on span "Segments" at bounding box center [420, 69] width 52 height 16
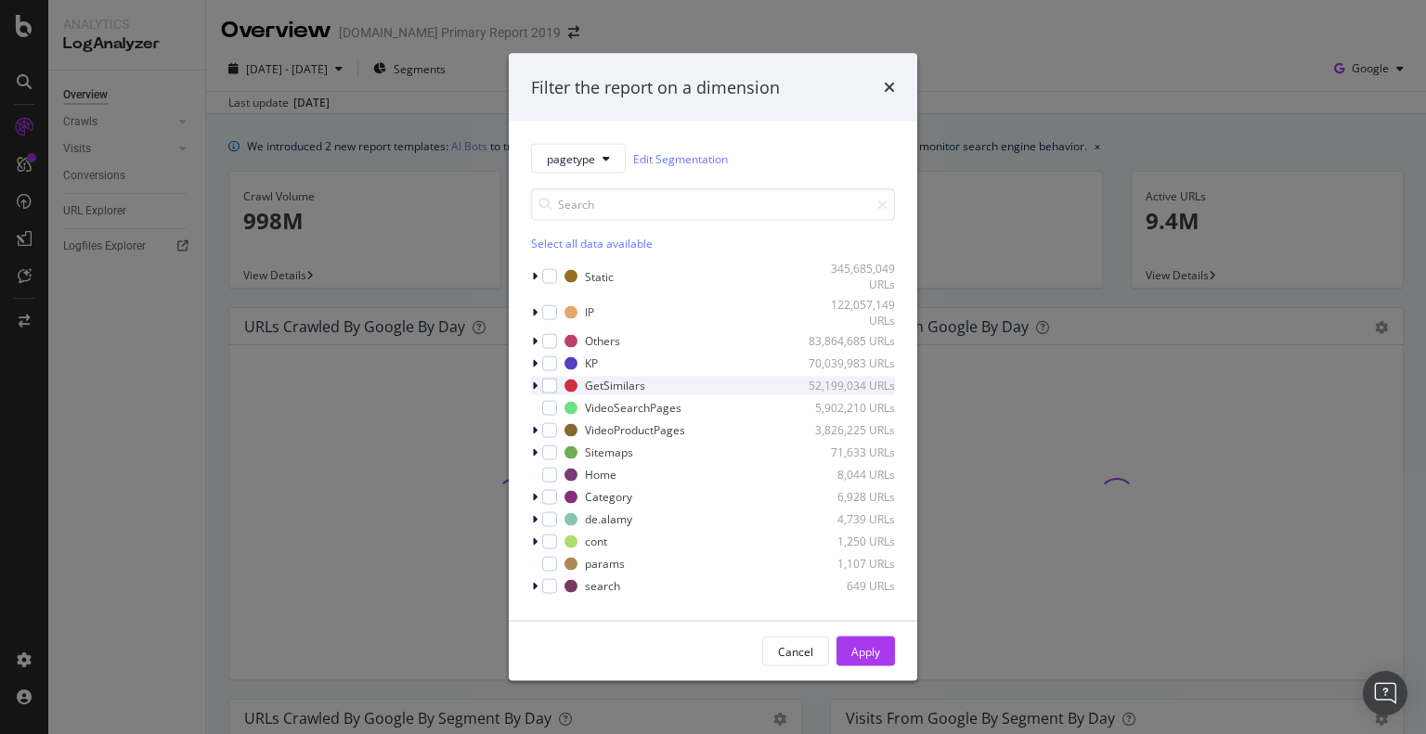
click at [533, 384] on icon "modal" at bounding box center [535, 385] width 6 height 11
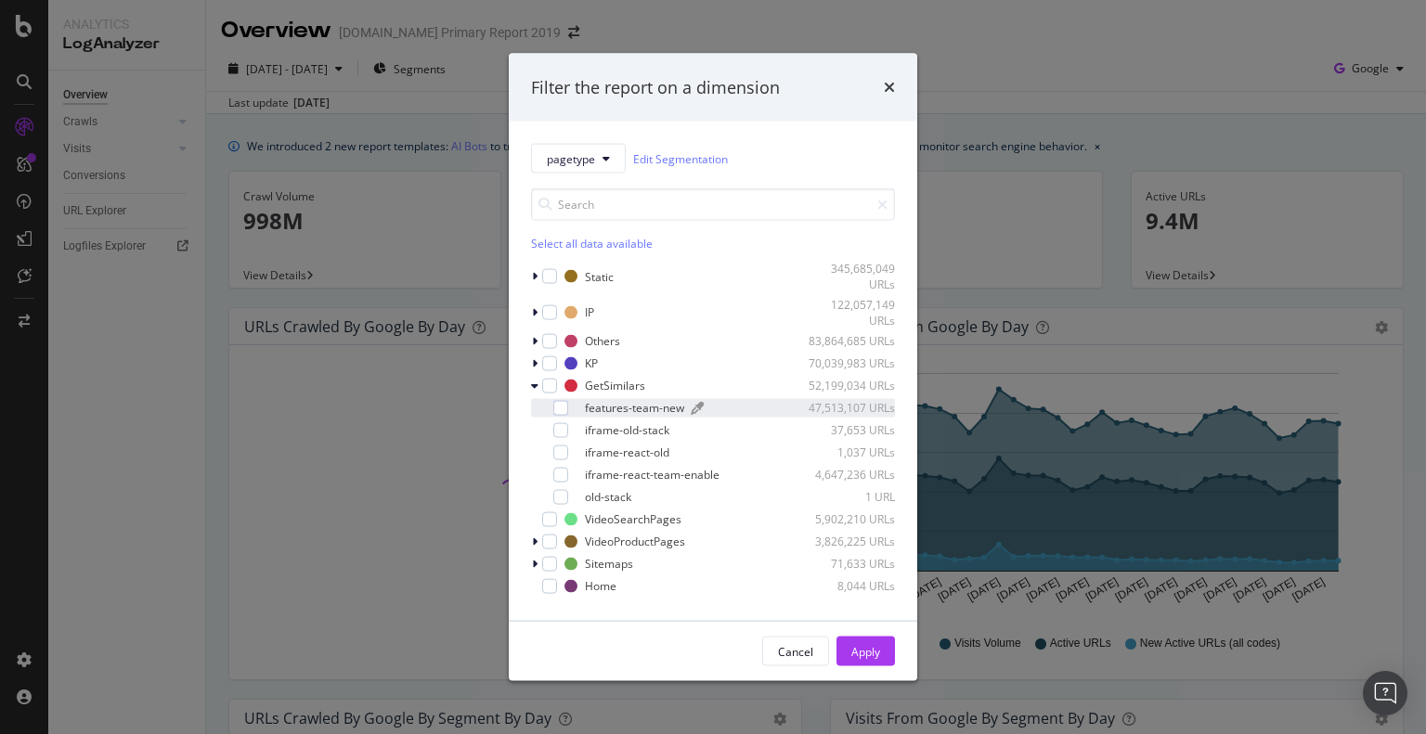
click at [619, 405] on div "features-team-new" at bounding box center [634, 408] width 99 height 16
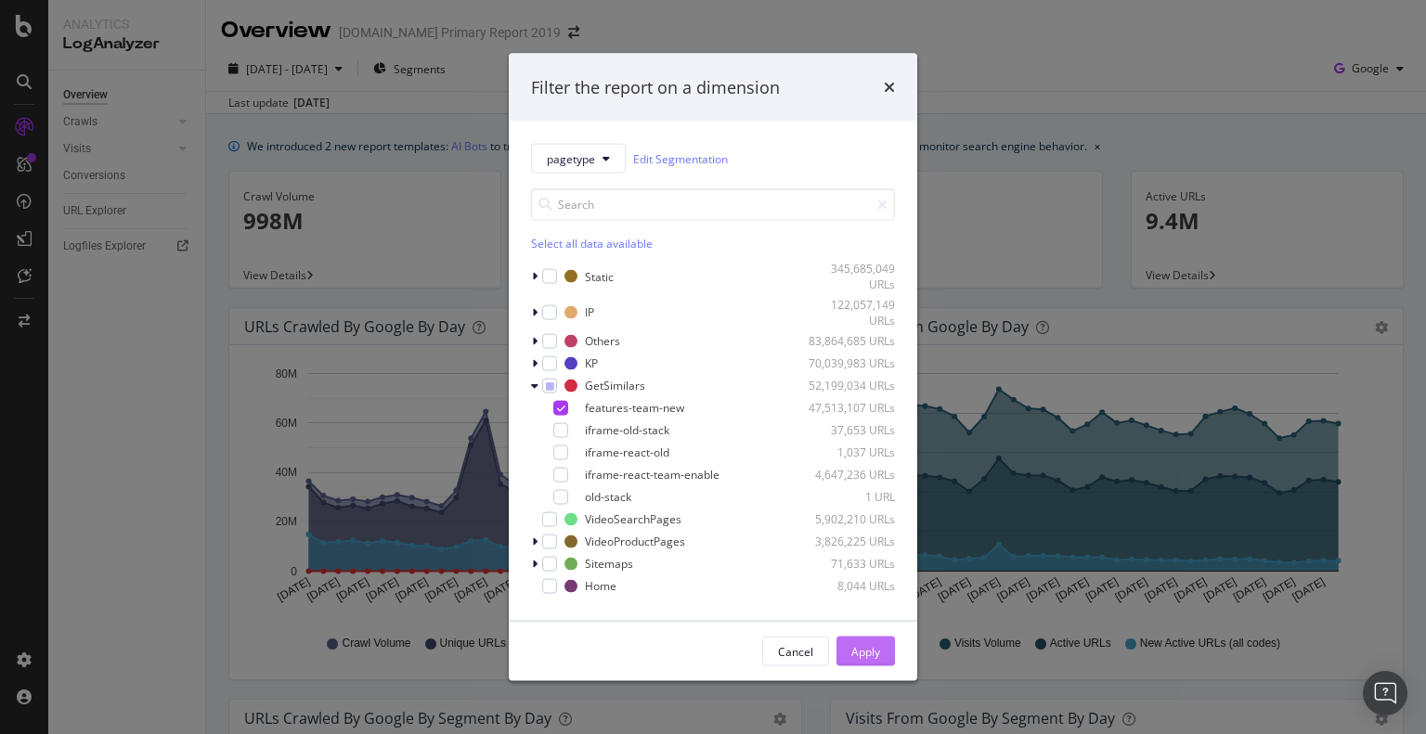
click at [855, 638] on div "Apply" at bounding box center [865, 652] width 29 height 28
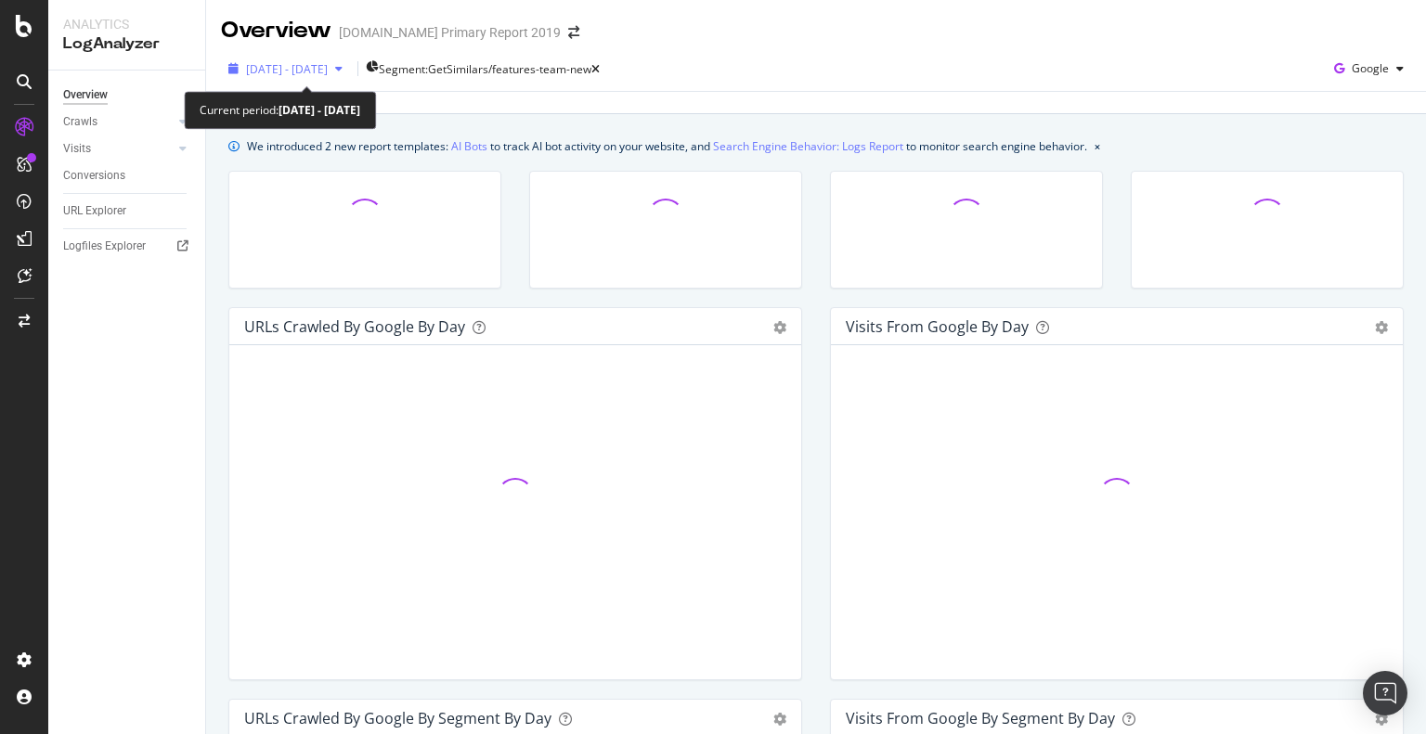
click at [328, 63] on span "2025 Apr. 1st - Apr. 30th" at bounding box center [287, 69] width 82 height 16
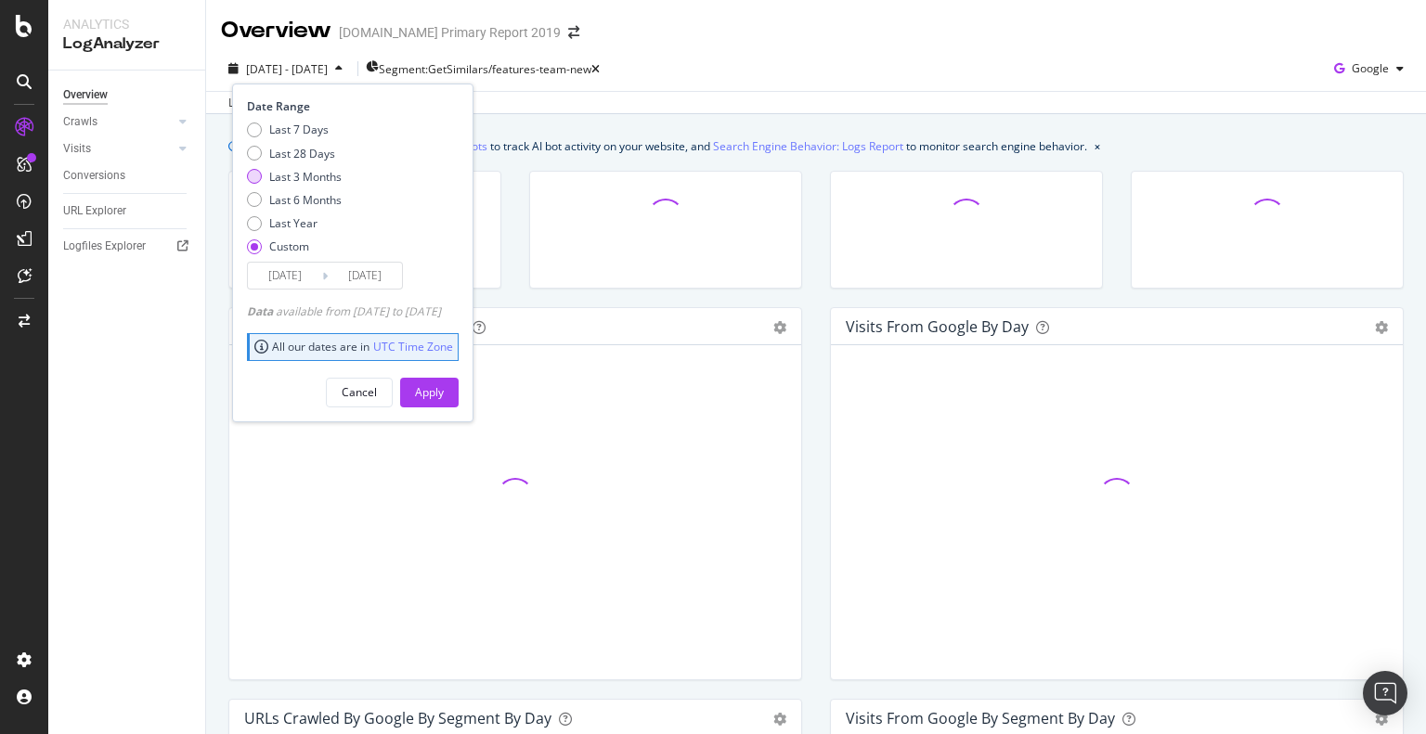
click at [307, 174] on div "Last 3 Months" at bounding box center [305, 177] width 72 height 16
type input "2025/07/13"
type input "2025/10/12"
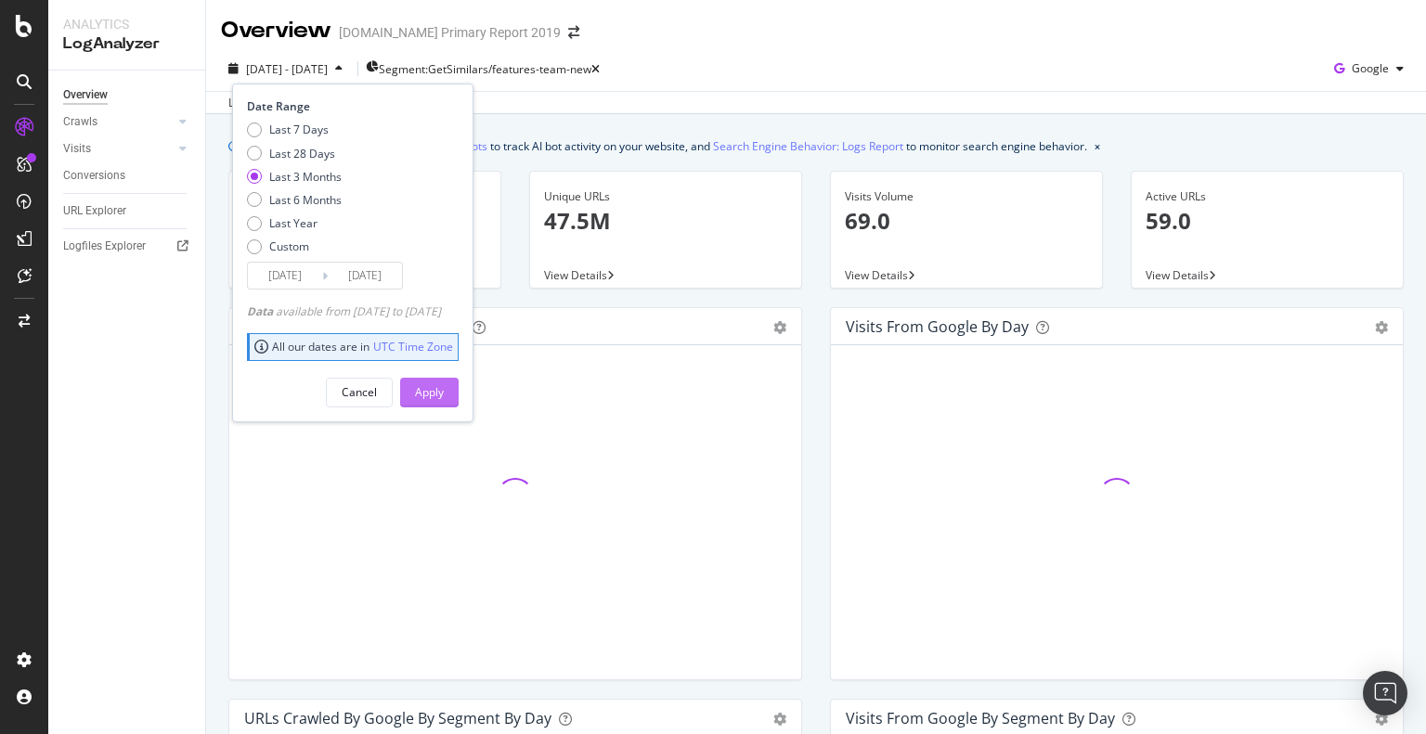
click at [444, 389] on div "Apply" at bounding box center [429, 392] width 29 height 16
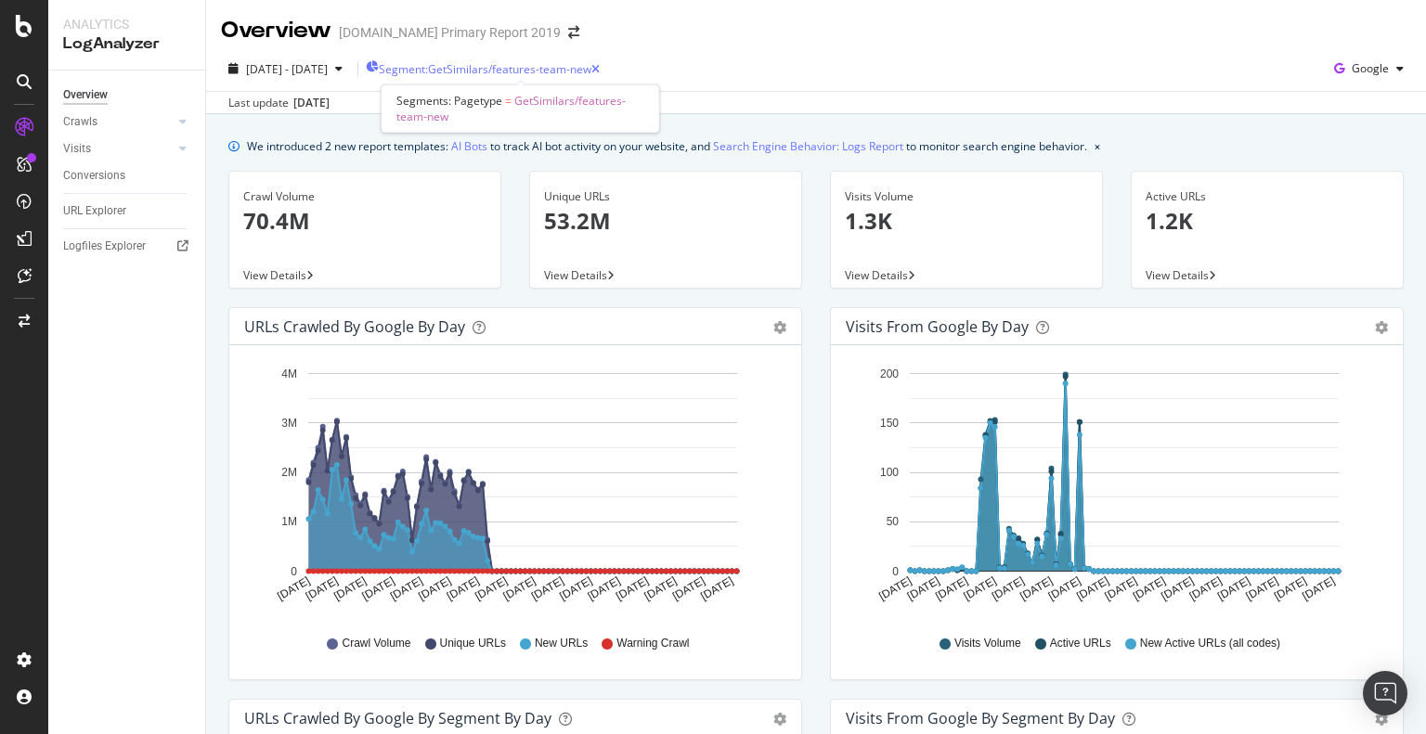
click at [505, 71] on span "Segment: GetSimilars/features-team-new" at bounding box center [485, 69] width 213 height 16
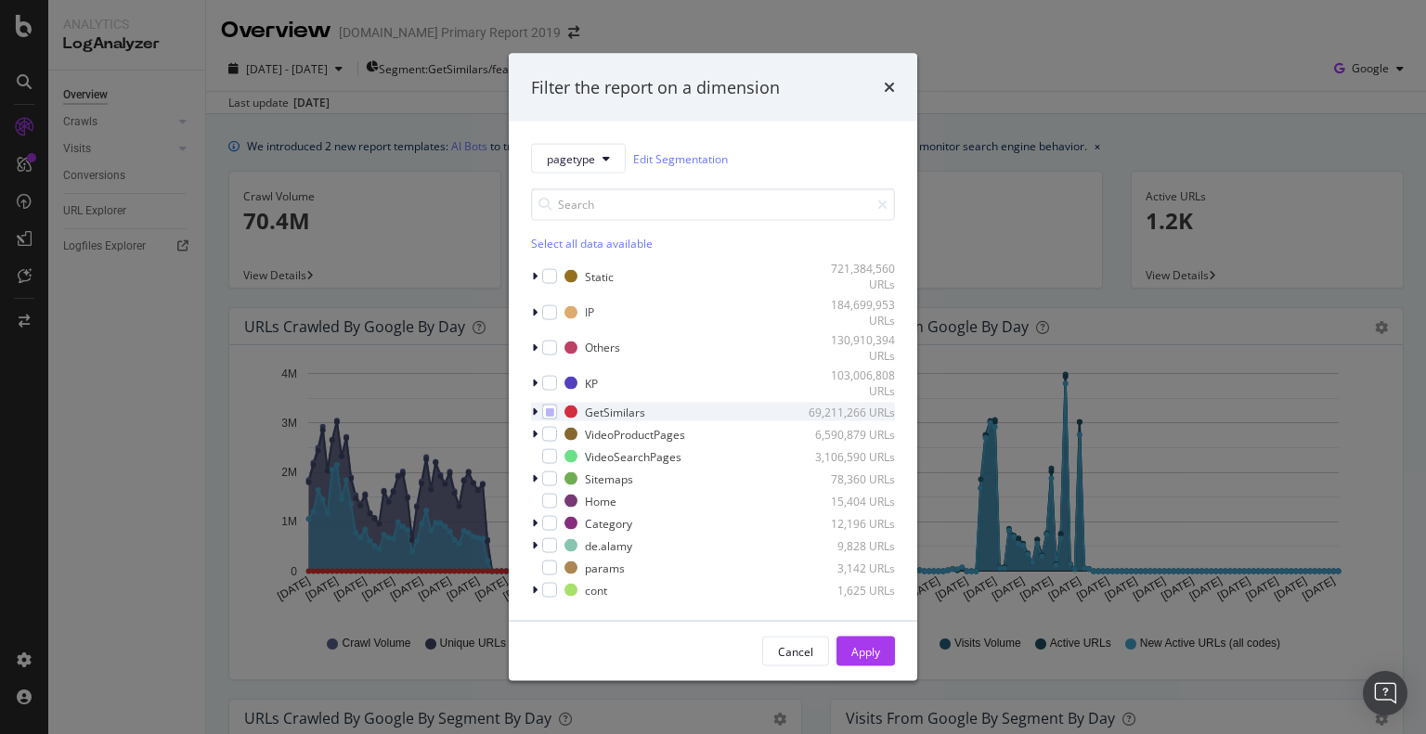
click at [532, 409] on icon "modal" at bounding box center [535, 412] width 6 height 11
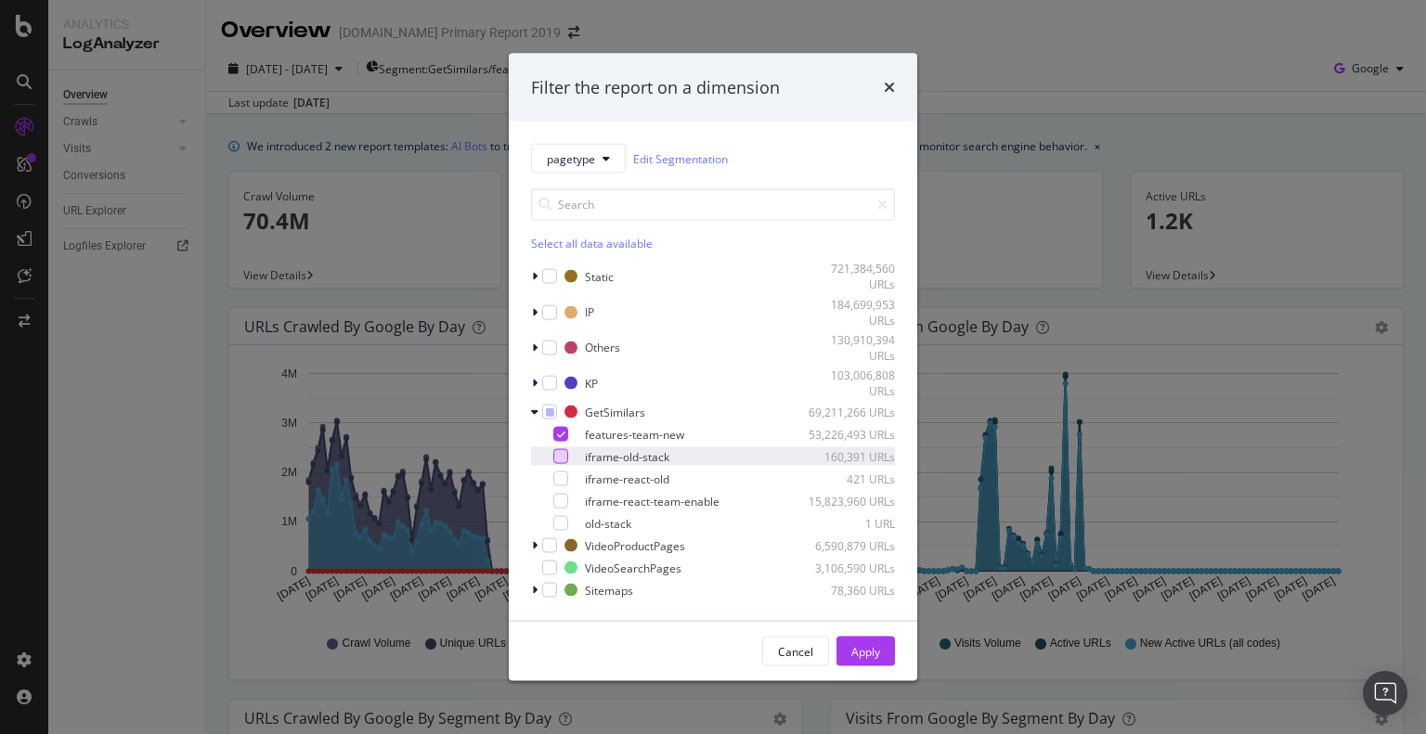
click at [559, 454] on div "modal" at bounding box center [560, 456] width 15 height 15
click at [558, 480] on div "modal" at bounding box center [560, 478] width 15 height 15
click at [557, 501] on div "modal" at bounding box center [560, 501] width 15 height 15
click at [557, 504] on icon "modal" at bounding box center [561, 501] width 8 height 9
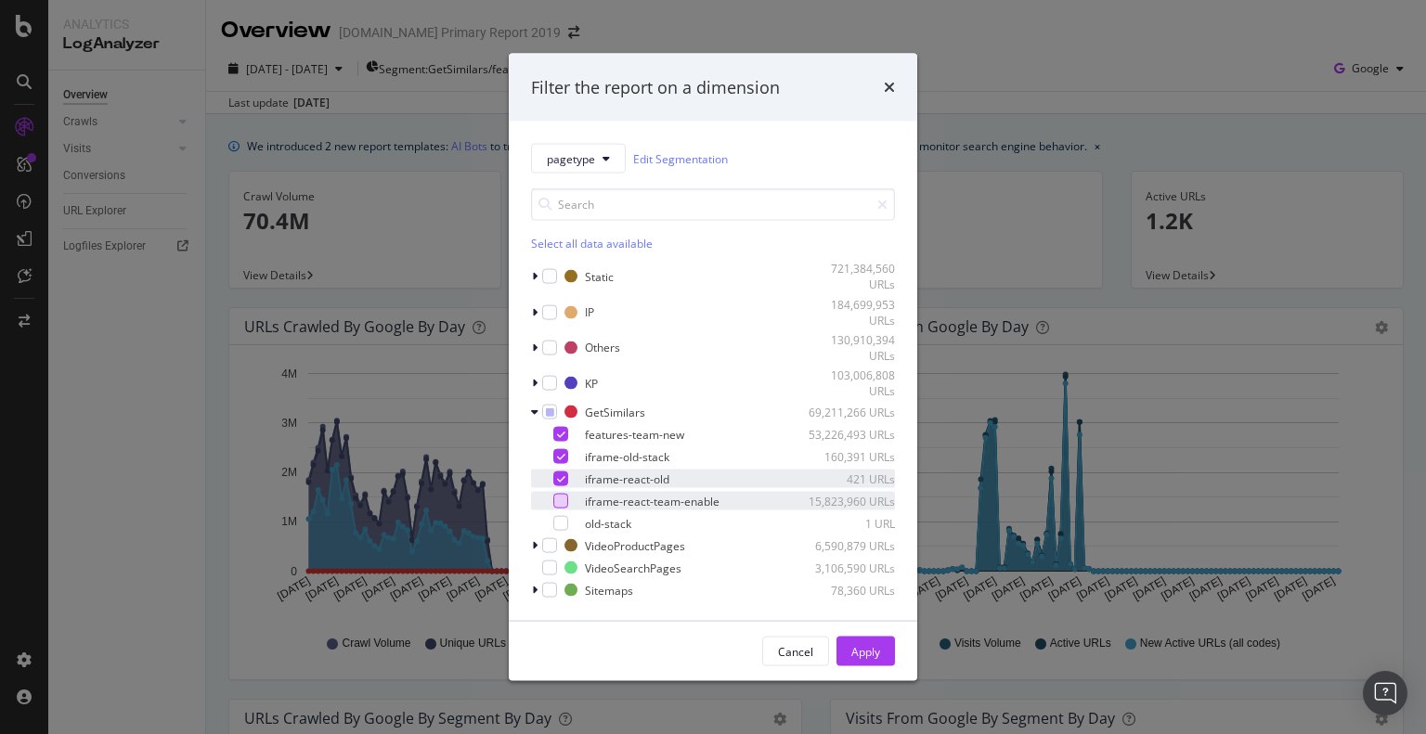
click at [557, 476] on icon "modal" at bounding box center [561, 478] width 8 height 9
click at [564, 458] on div "modal" at bounding box center [560, 456] width 15 height 15
click at [562, 521] on div "modal" at bounding box center [560, 523] width 15 height 15
click at [866, 652] on div "Apply" at bounding box center [865, 651] width 29 height 16
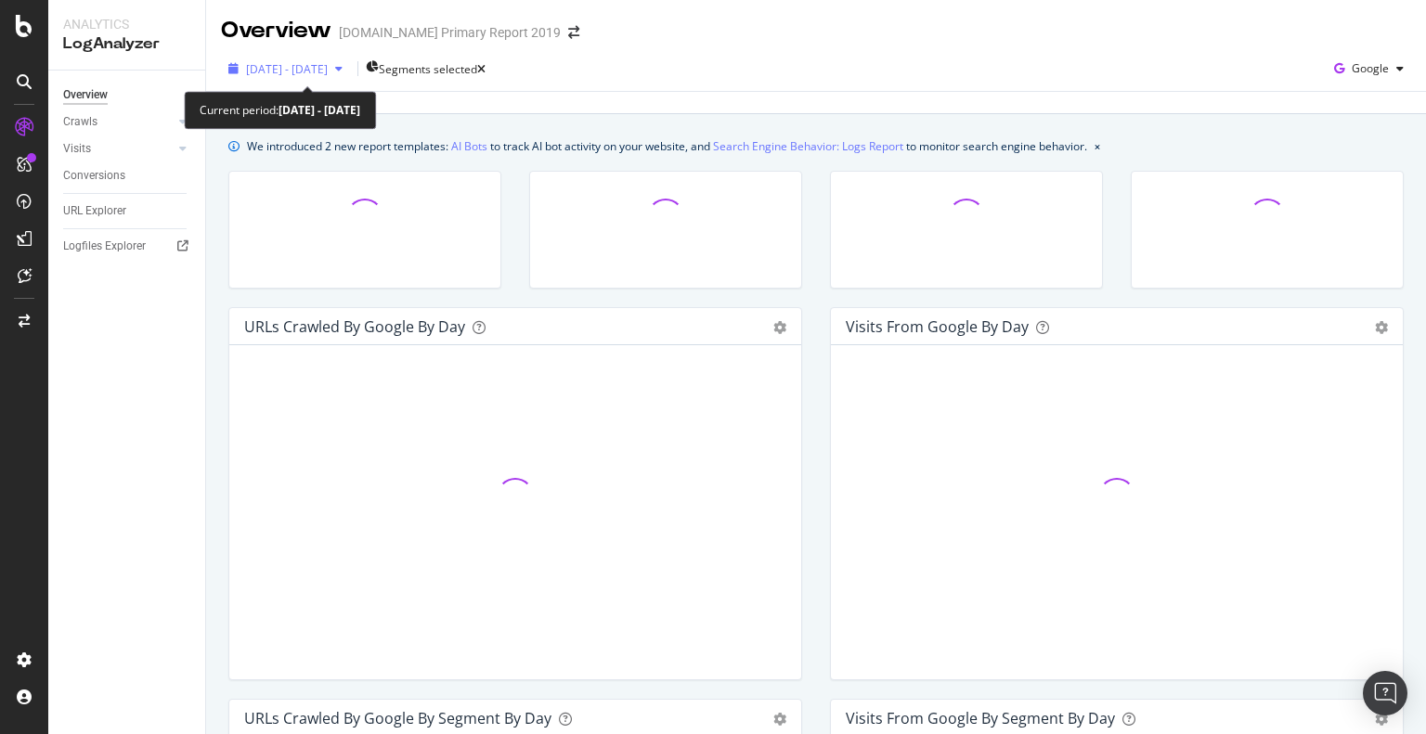
click at [306, 66] on span "2025 Jul. 13th - Oct. 12th" at bounding box center [287, 69] width 82 height 16
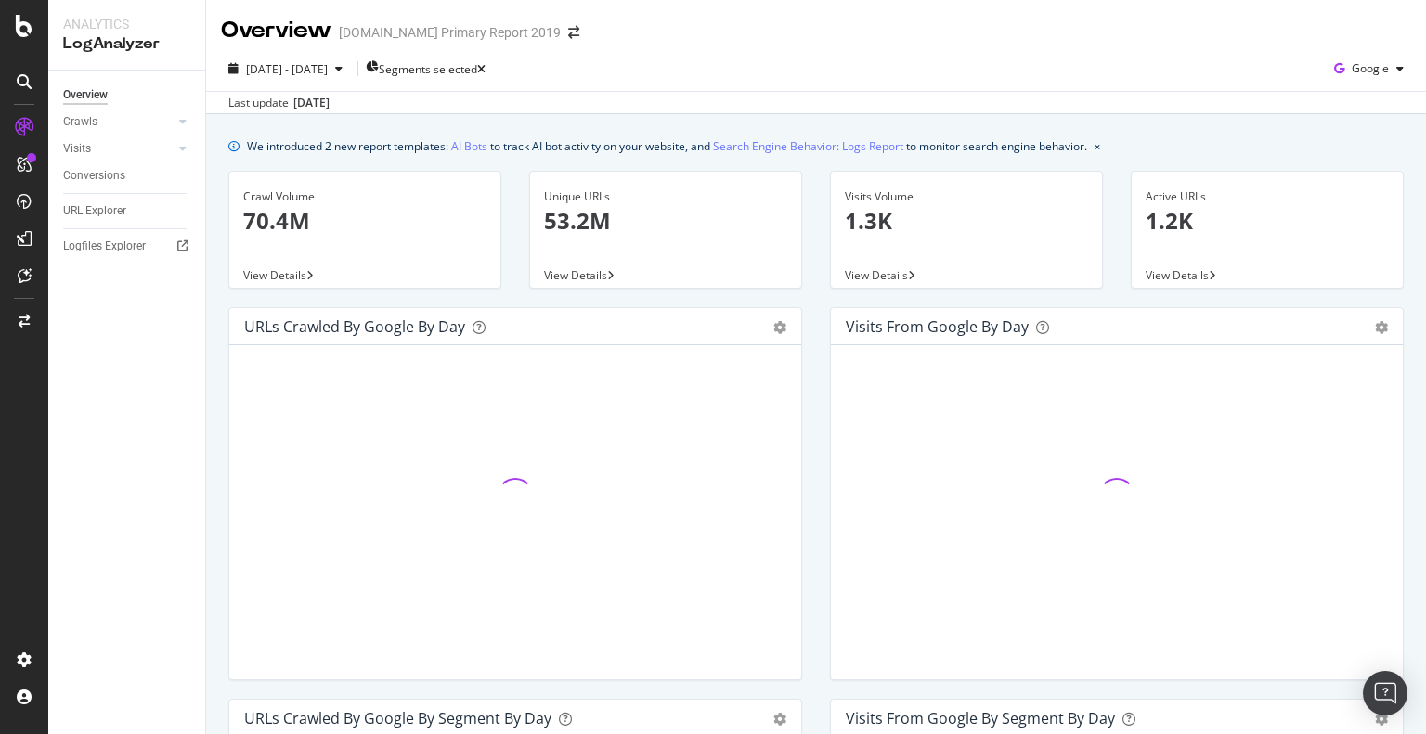
click at [836, 50] on div "2025 Jul. 13th - Oct. 12th Segments selected Google Last update Oct. 13, 2025" at bounding box center [816, 80] width 1220 height 68
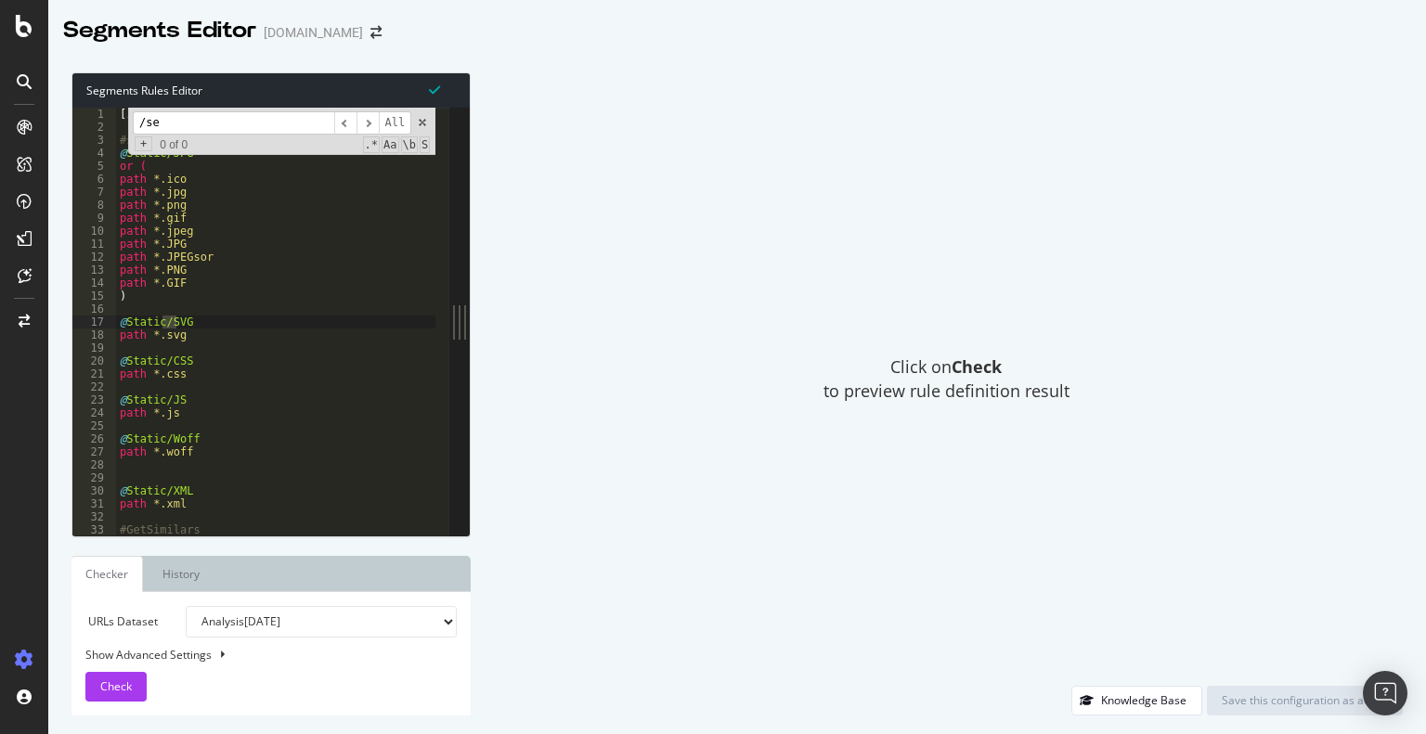
scroll to position [338, 0]
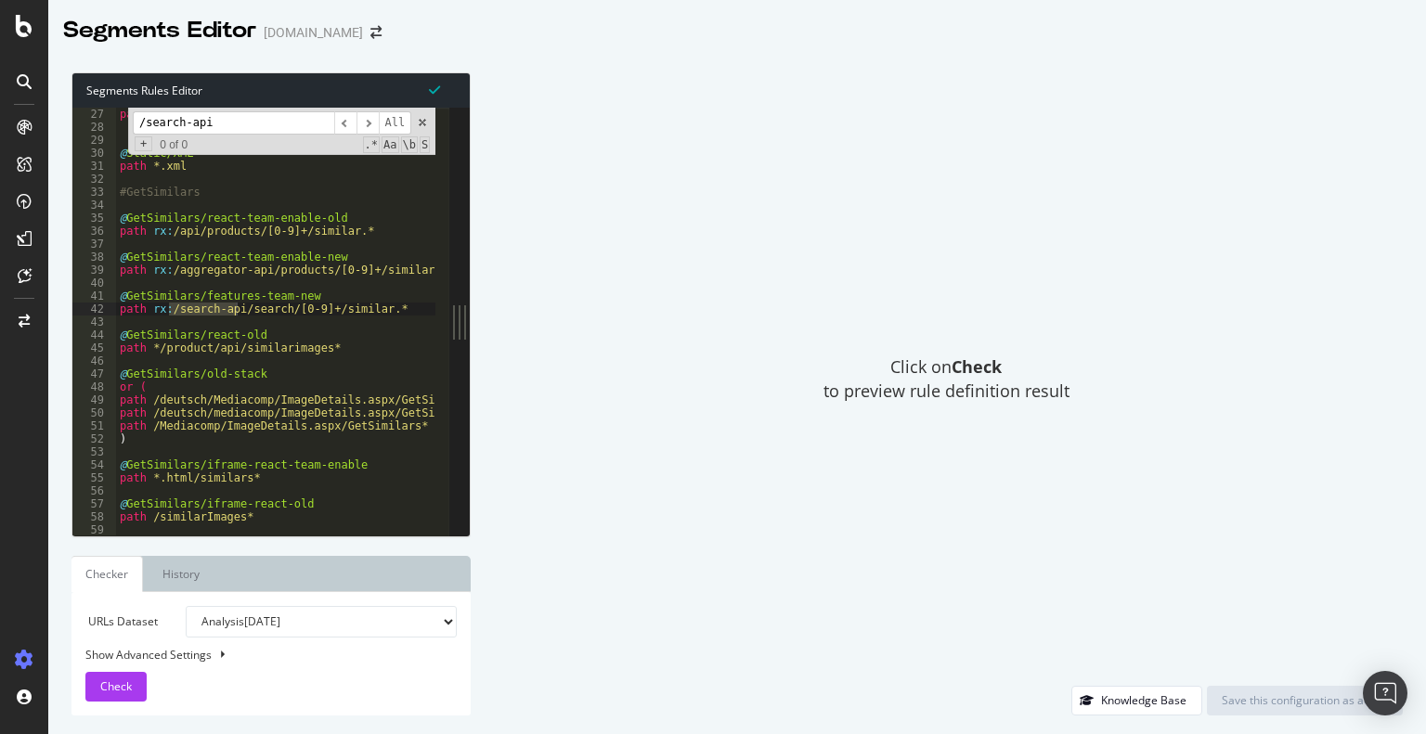
type input "/search-api"
drag, startPoint x: 328, startPoint y: 308, endPoint x: 192, endPoint y: 307, distance: 135.5
drag, startPoint x: 200, startPoint y: 295, endPoint x: 315, endPoint y: 294, distance: 115.1
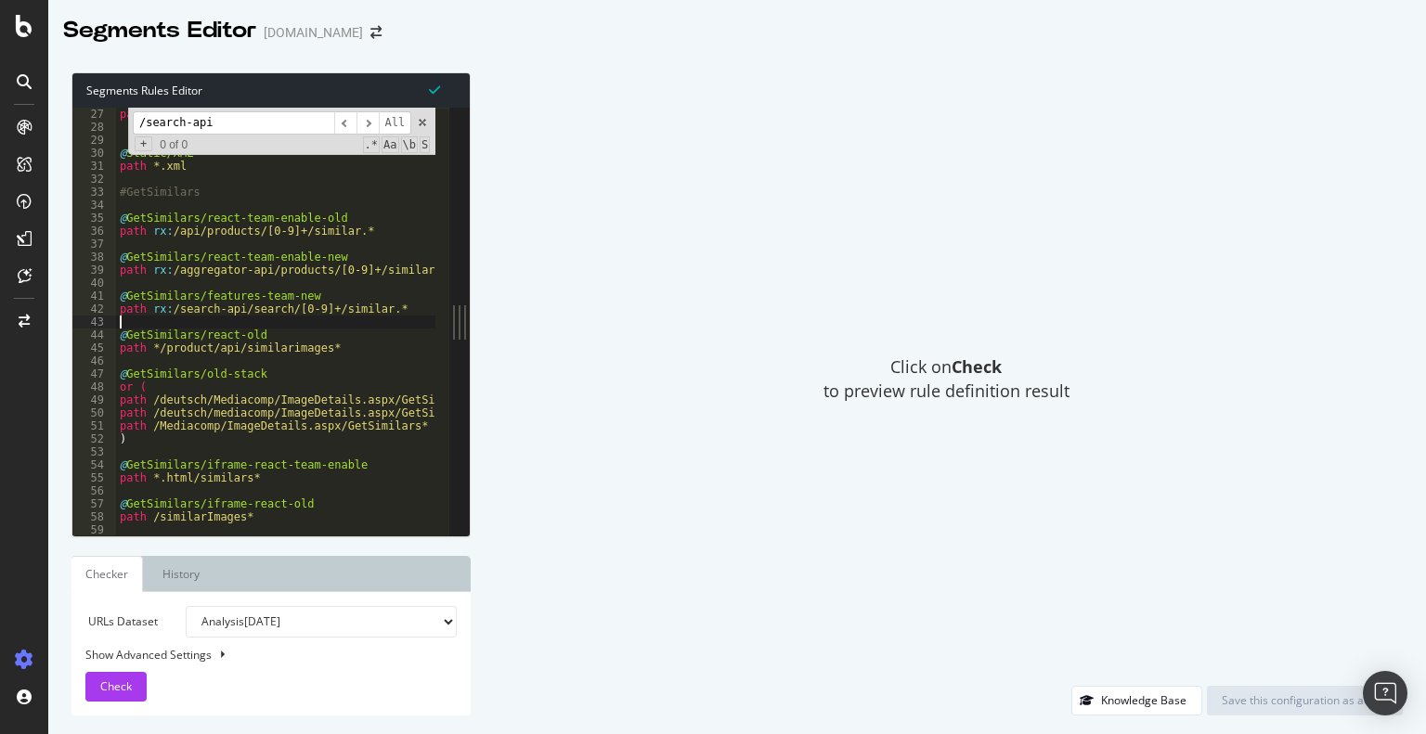
drag, startPoint x: 249, startPoint y: 270, endPoint x: 363, endPoint y: 270, distance: 114.2
drag, startPoint x: 214, startPoint y: 311, endPoint x: 335, endPoint y: 310, distance: 120.7
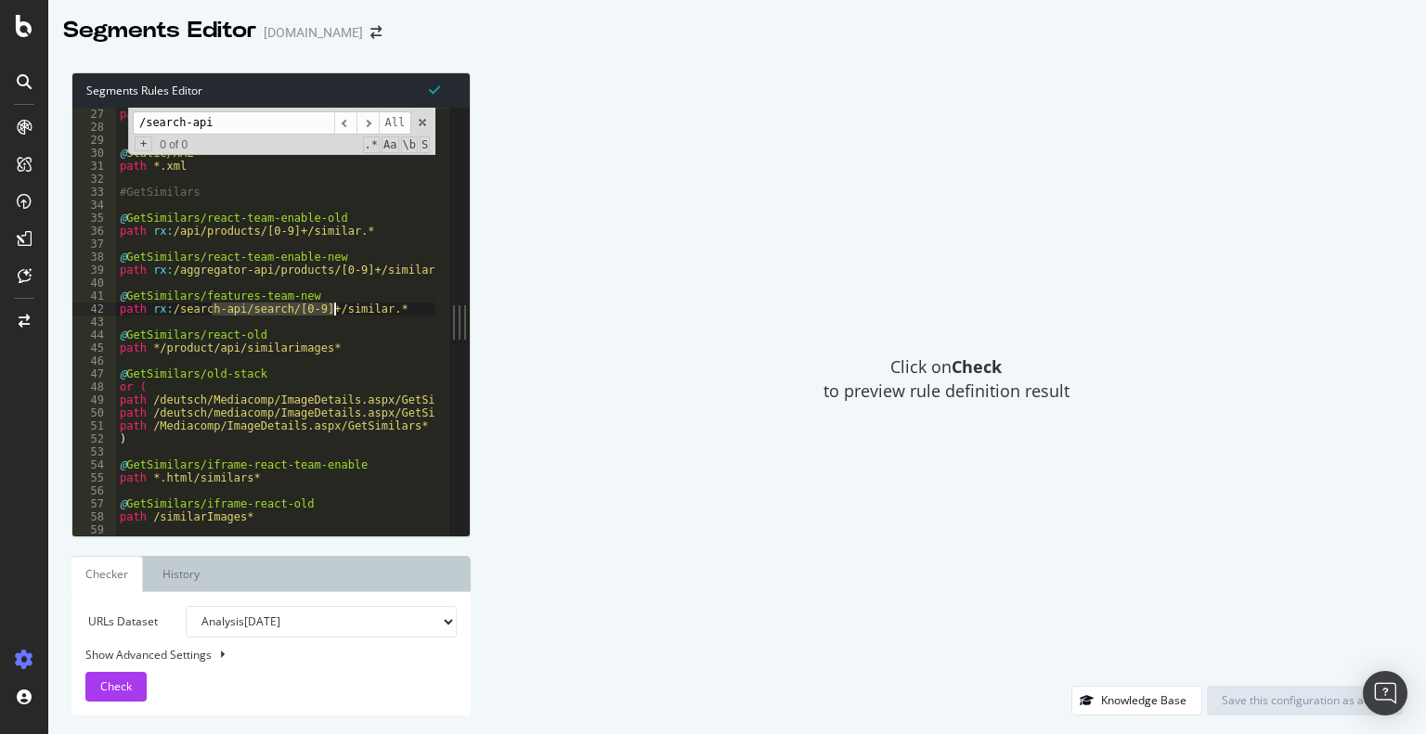
click at [335, 313] on div "path *.woff @ Static/XML path *.xml #GetSimilars @ GetSimilars/react-team-enabl…" at bounding box center [275, 322] width 319 height 428
drag, startPoint x: 196, startPoint y: 378, endPoint x: 282, endPoint y: 378, distance: 86.3
